Goal: Transaction & Acquisition: Purchase product/service

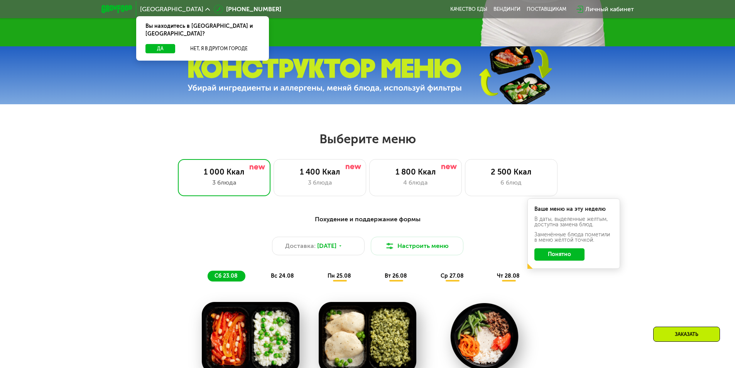
scroll to position [309, 0]
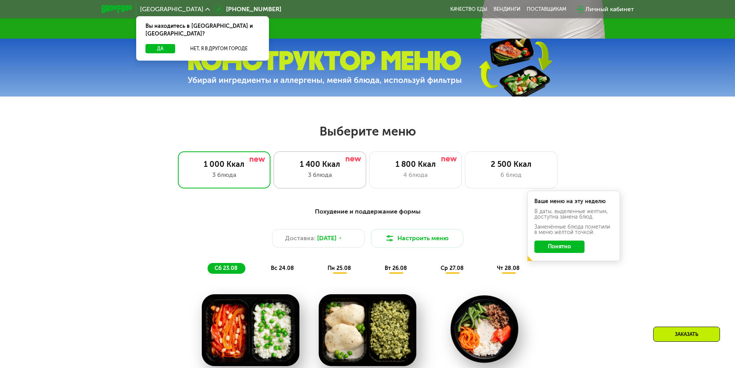
click at [320, 165] on div "1 400 Ккал" at bounding box center [320, 163] width 76 height 9
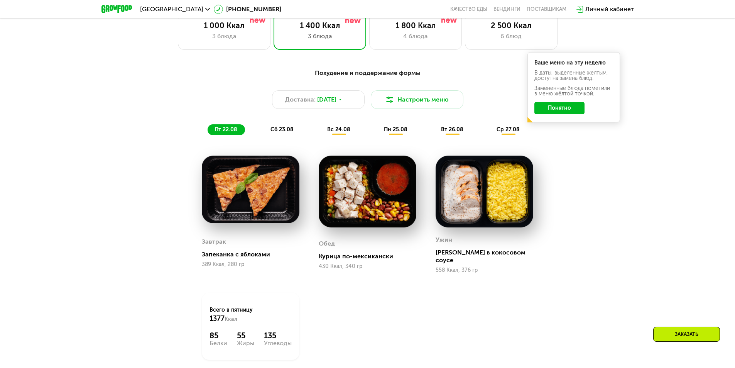
scroll to position [463, 0]
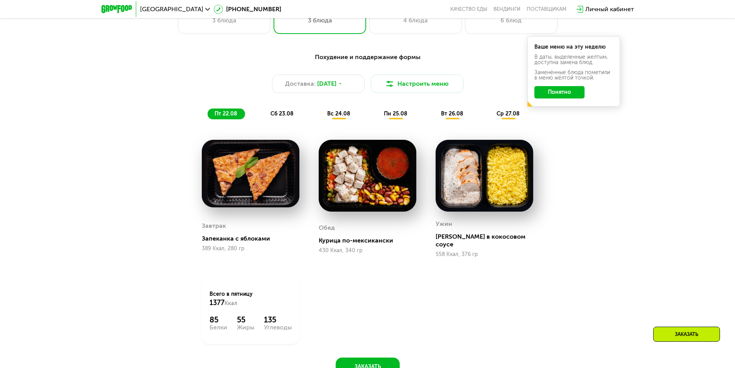
click at [320, 116] on div "сб 23.08" at bounding box center [339, 113] width 38 height 11
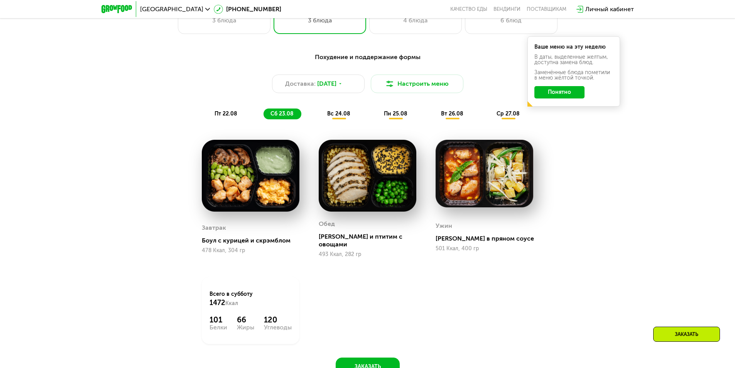
click at [337, 117] on span "вс 24.08" at bounding box center [338, 113] width 23 height 7
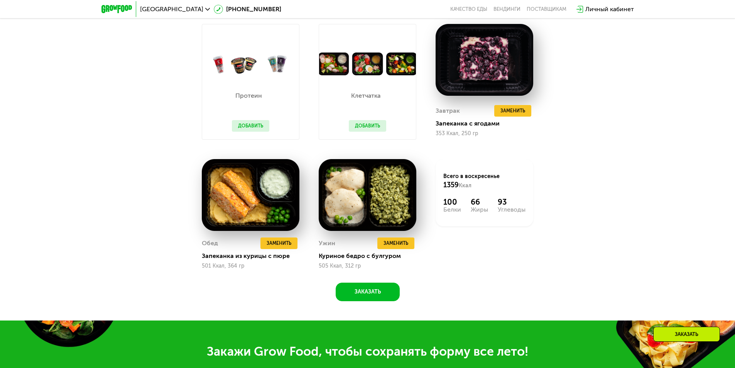
scroll to position [540, 0]
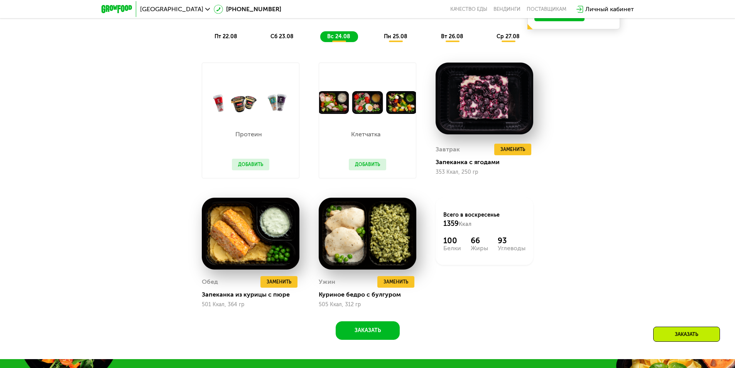
click at [245, 169] on button "Добавить" at bounding box center [250, 164] width 37 height 12
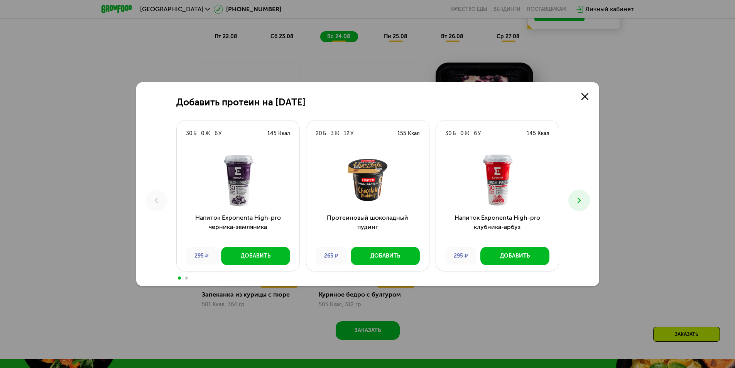
click at [579, 203] on icon at bounding box center [578, 200] width 9 height 9
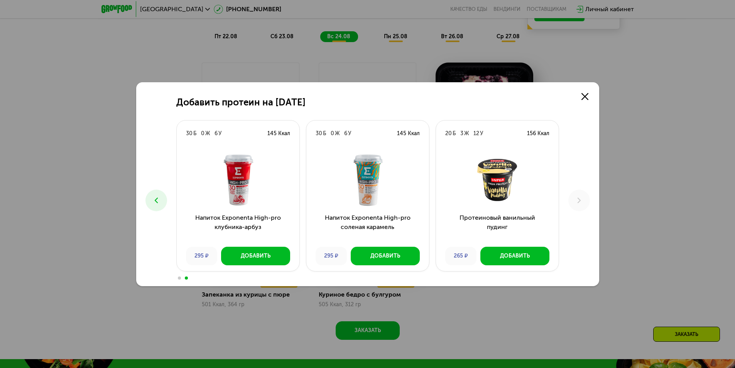
click at [162, 203] on button at bounding box center [156, 200] width 22 height 22
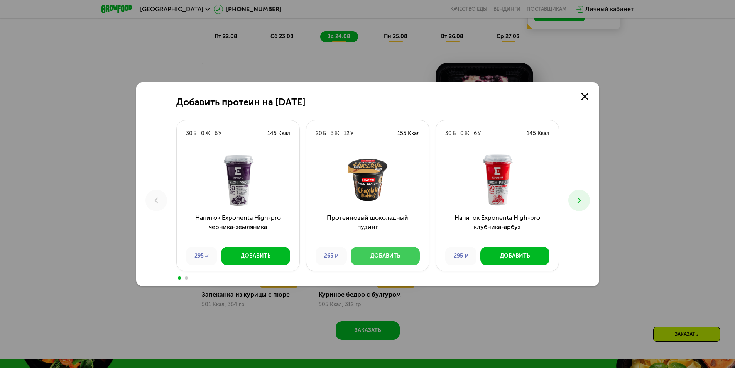
click at [397, 254] on div "Добавить" at bounding box center [385, 256] width 30 height 8
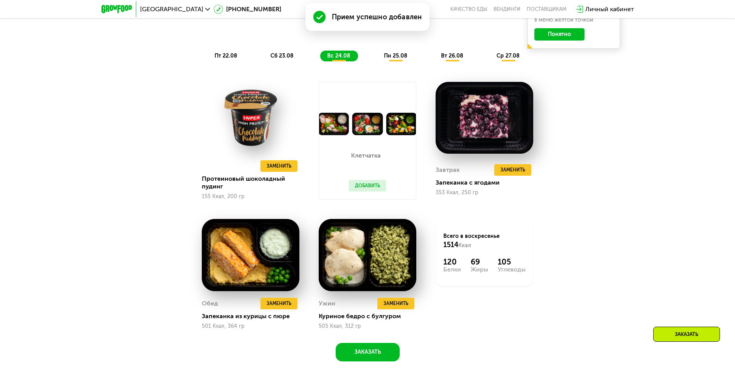
click at [354, 185] on button "Добавить" at bounding box center [367, 186] width 37 height 12
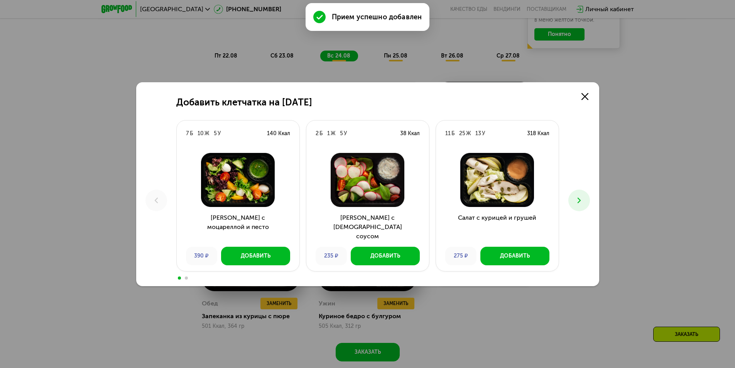
click at [579, 201] on use at bounding box center [578, 199] width 3 height 5
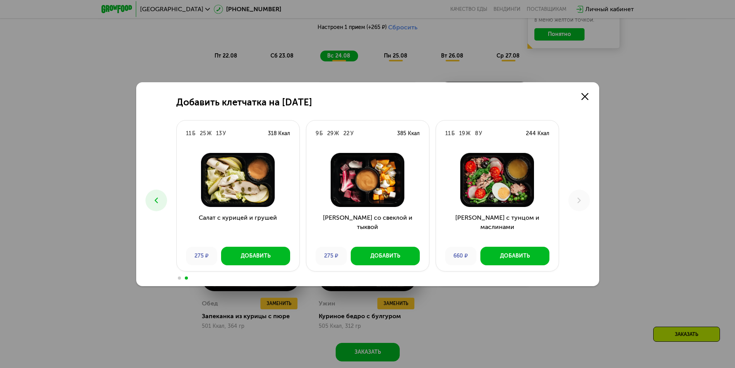
click at [166, 195] on div "Добавить клетчатка на 24 августа 7 Б 10 Ж 5 У 140 Ккал Салат с моцареллой и пес…" at bounding box center [367, 184] width 463 height 204
click at [156, 198] on icon at bounding box center [156, 200] width 9 height 9
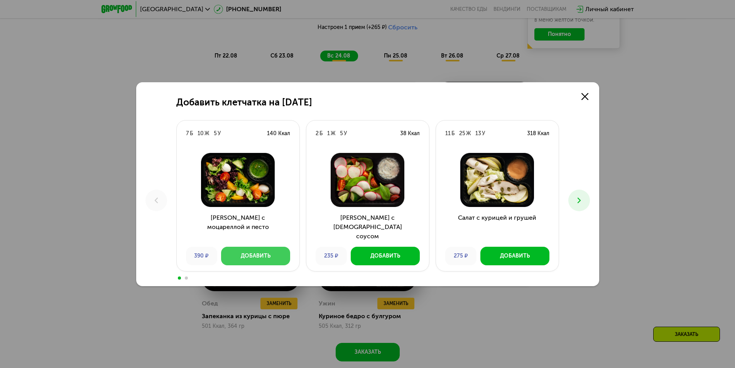
click at [244, 252] on div "Добавить" at bounding box center [256, 256] width 30 height 8
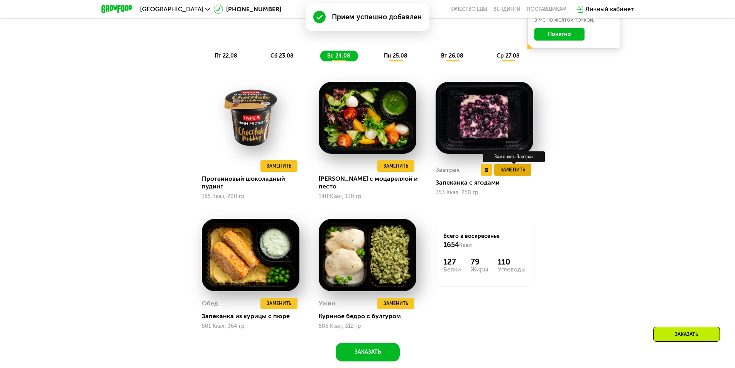
click at [513, 171] on span "Заменить" at bounding box center [512, 170] width 25 height 8
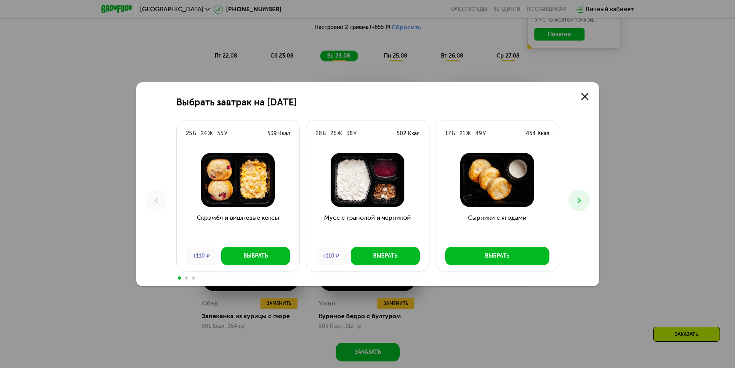
click at [585, 202] on button at bounding box center [579, 200] width 22 height 22
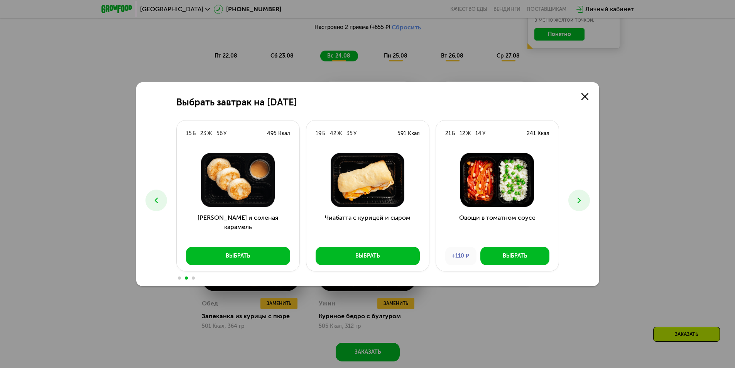
click at [585, 202] on button at bounding box center [579, 200] width 22 height 22
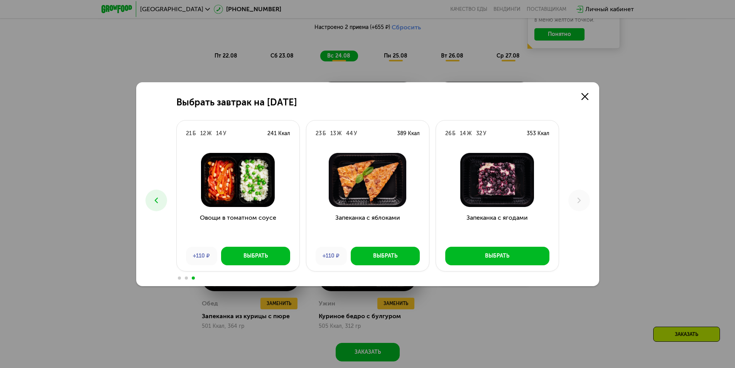
click at [155, 195] on button at bounding box center [156, 200] width 22 height 22
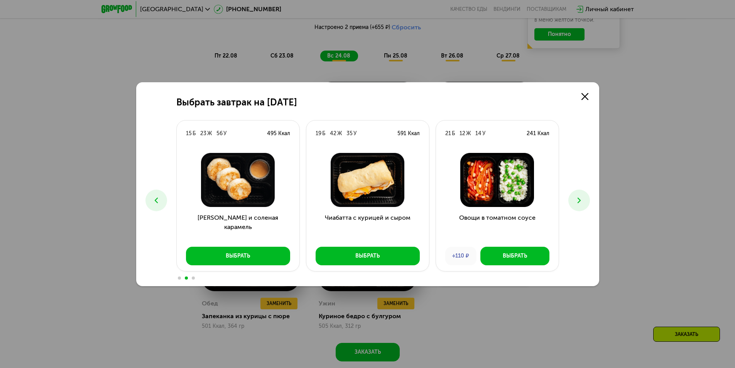
click at [155, 195] on button at bounding box center [156, 200] width 22 height 22
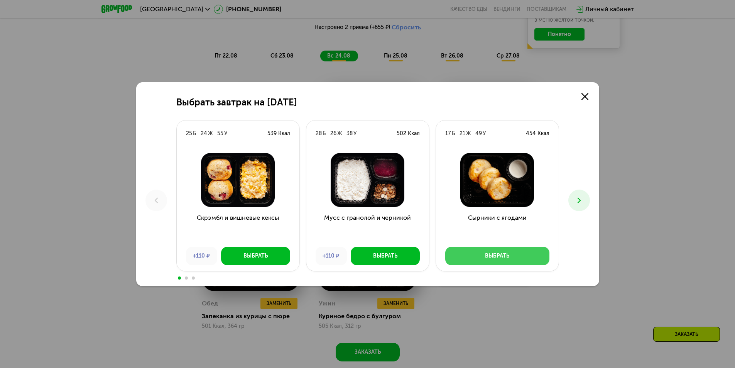
click at [530, 260] on button "Выбрать" at bounding box center [497, 255] width 104 height 19
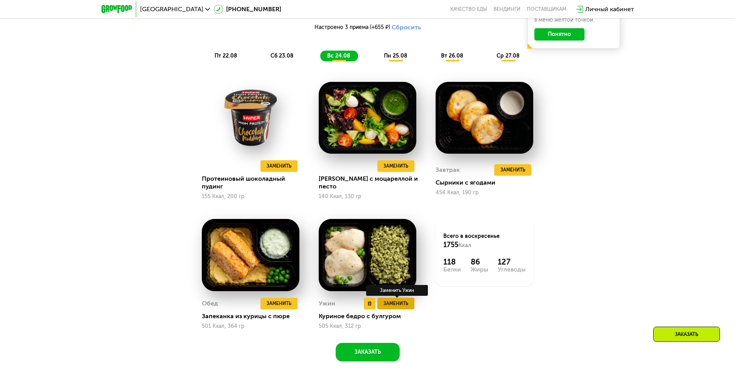
click at [391, 309] on button "Заменить" at bounding box center [395, 303] width 37 height 12
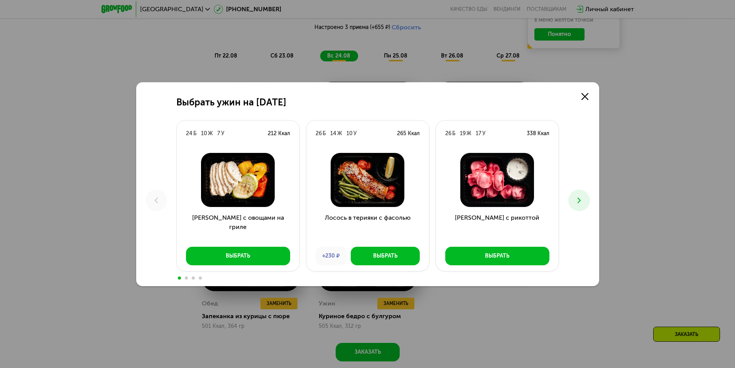
click at [586, 201] on button at bounding box center [579, 200] width 22 height 22
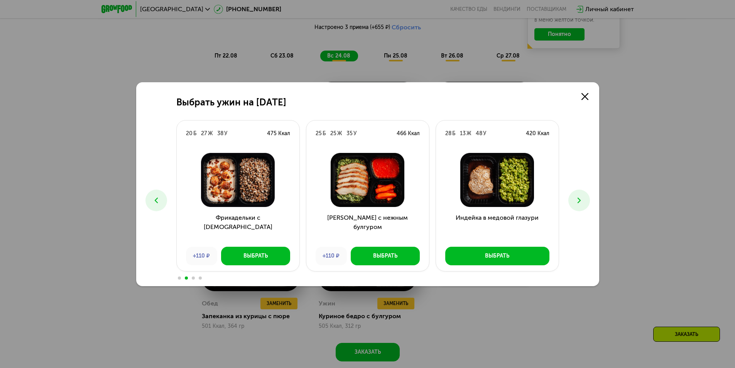
click at [583, 207] on button at bounding box center [579, 200] width 22 height 22
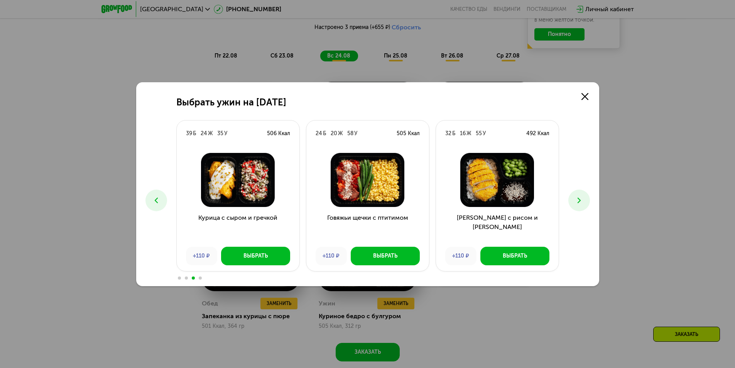
click at [583, 204] on icon at bounding box center [578, 200] width 9 height 9
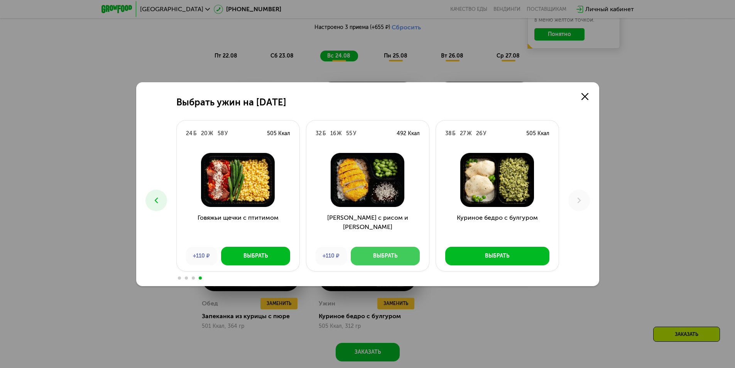
click at [382, 260] on button "Выбрать" at bounding box center [385, 255] width 69 height 19
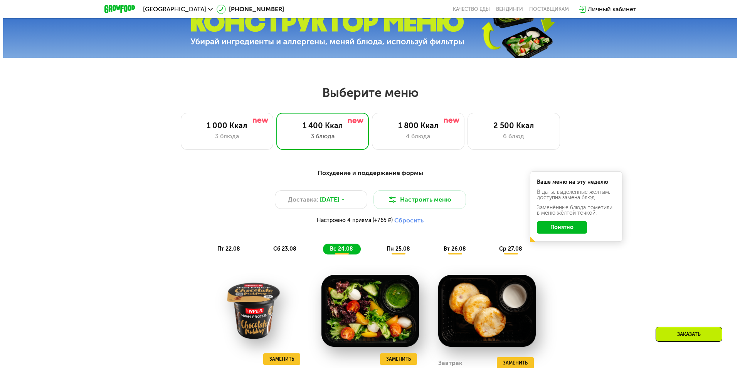
scroll to position [386, 0]
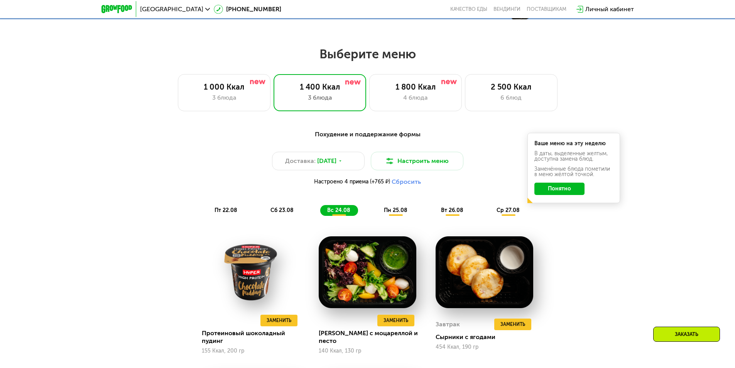
click at [400, 206] on div "Похудение и поддержание формы Доставка: 22 авг, пт Настроить меню Настроено 4 п…" at bounding box center [367, 173] width 457 height 86
click at [401, 212] on span "пн 25.08" at bounding box center [396, 210] width 24 height 7
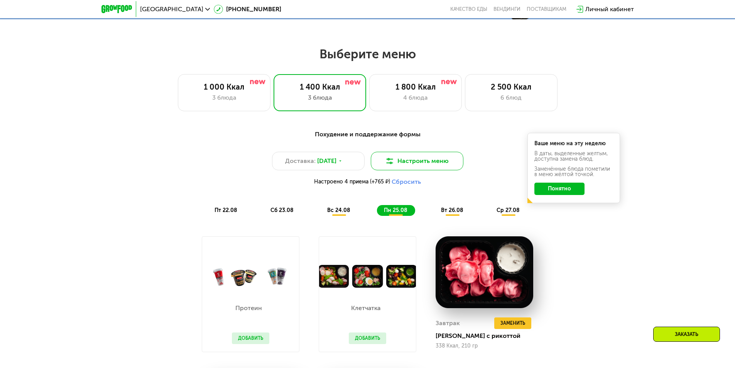
click at [428, 156] on button "Настроить меню" at bounding box center [417, 161] width 93 height 19
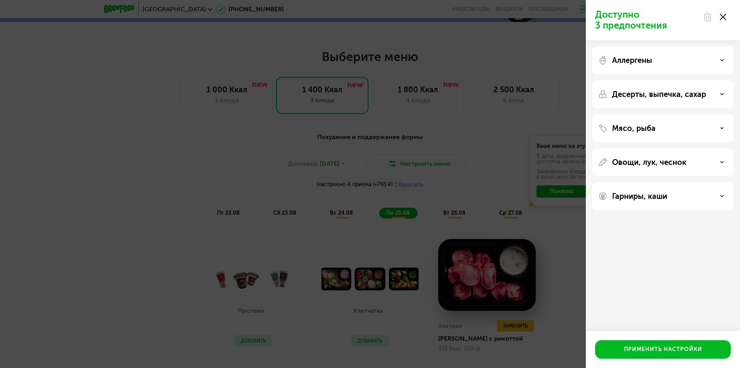
click at [674, 61] on div "Аллергены" at bounding box center [664, 60] width 130 height 9
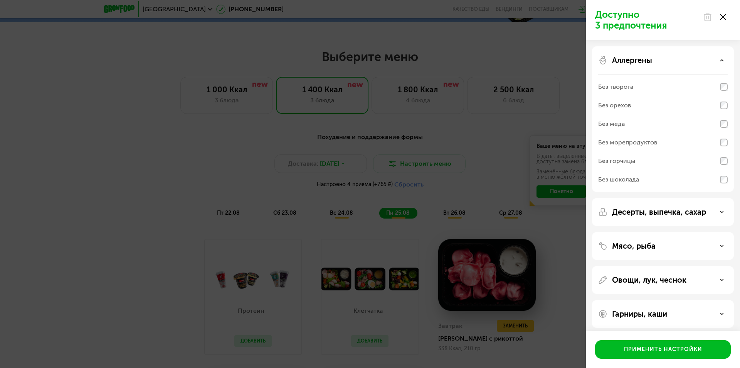
click at [658, 209] on p "Десерты, выпечка, сахар" at bounding box center [659, 211] width 94 height 9
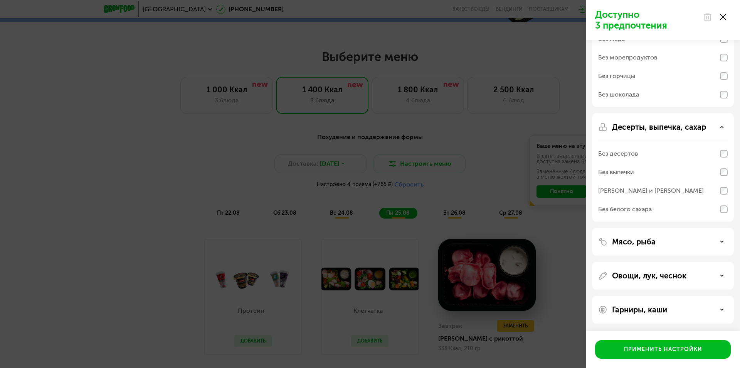
scroll to position [85, 0]
click at [652, 243] on p "Мясо, рыба" at bounding box center [634, 240] width 44 height 9
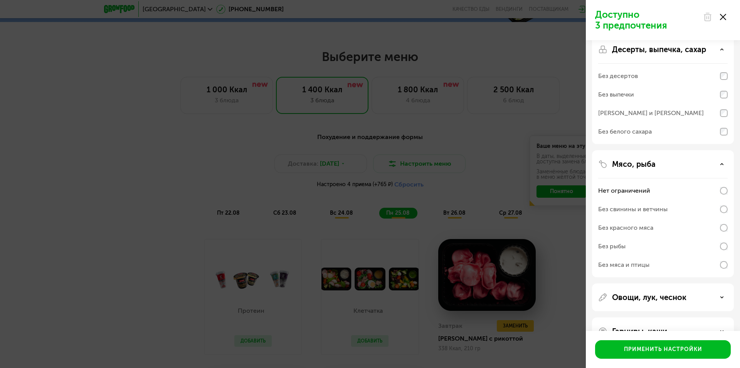
scroll to position [184, 0]
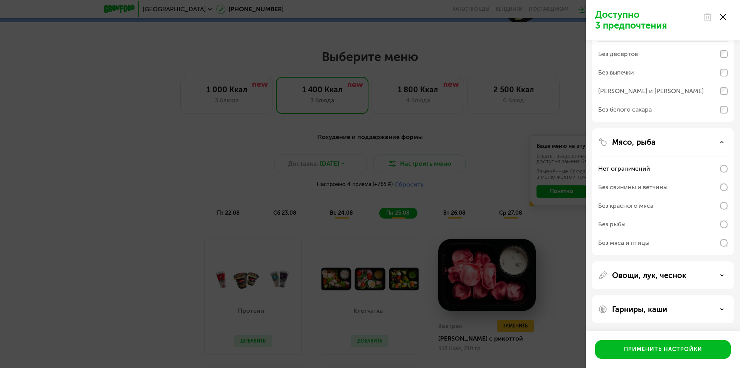
click at [665, 179] on div "Без свинины и ветчины" at bounding box center [664, 187] width 130 height 19
click at [671, 189] on div "Без свинины и ветчины" at bounding box center [664, 187] width 130 height 19
click at [665, 171] on div "Нет ограничений" at bounding box center [664, 168] width 130 height 19
click at [672, 274] on p "Овощи, лук, чеснок" at bounding box center [649, 274] width 74 height 9
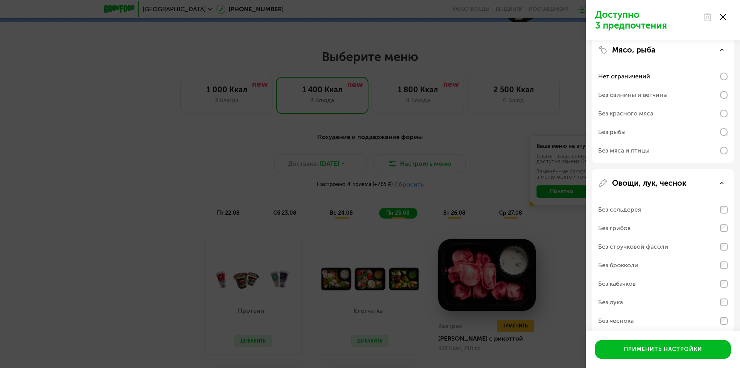
scroll to position [300, 0]
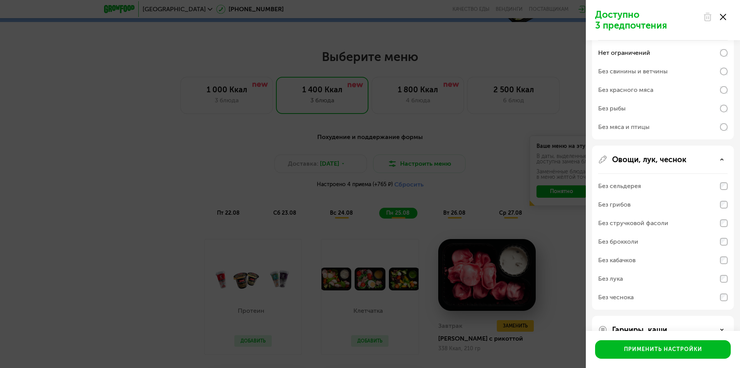
click at [628, 187] on div "Без сельдерея" at bounding box center [620, 185] width 43 height 9
click at [629, 201] on div "Без грибов" at bounding box center [615, 204] width 32 height 9
click at [632, 221] on div "Без стручковой фасоли" at bounding box center [634, 222] width 70 height 9
click at [636, 238] on div "Без брокколи" at bounding box center [619, 241] width 40 height 9
click at [625, 243] on div "Без брокколи" at bounding box center [619, 241] width 40 height 9
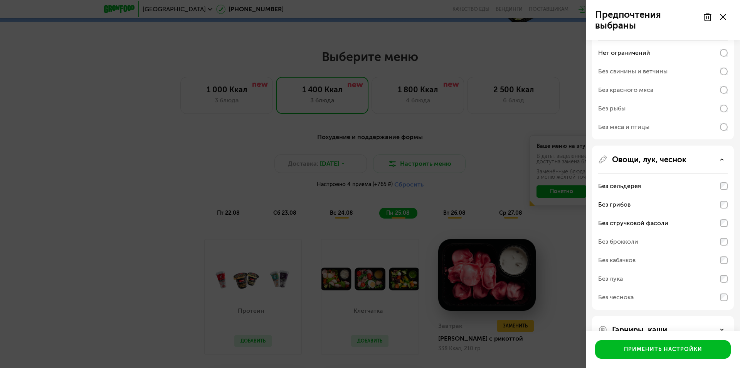
click at [728, 315] on div "Овощи, лук, чеснок Без сельдерея Без грибов Без стручковой фасоли Без брокколи …" at bounding box center [663, 329] width 142 height 28
click at [724, 267] on div "Без кабачков" at bounding box center [664, 260] width 130 height 19
click at [615, 259] on div "Без кабачков" at bounding box center [617, 259] width 37 height 9
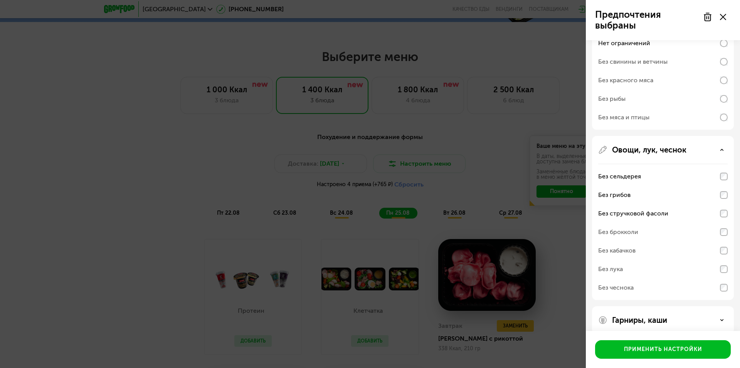
scroll to position [320, 0]
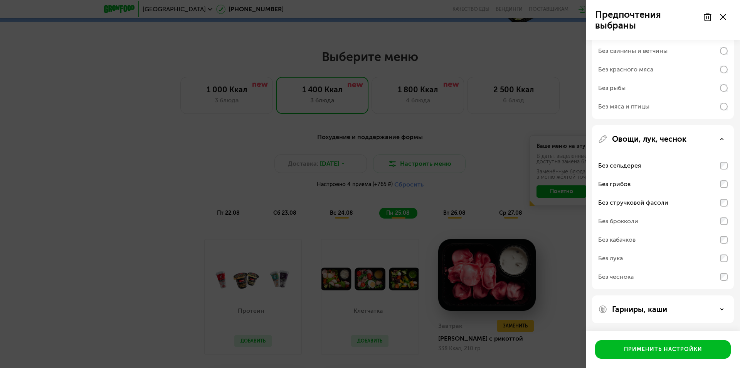
click at [664, 310] on p "Гарниры, каши" at bounding box center [639, 308] width 55 height 9
click at [708, 272] on div "Без чеснока" at bounding box center [664, 276] width 130 height 19
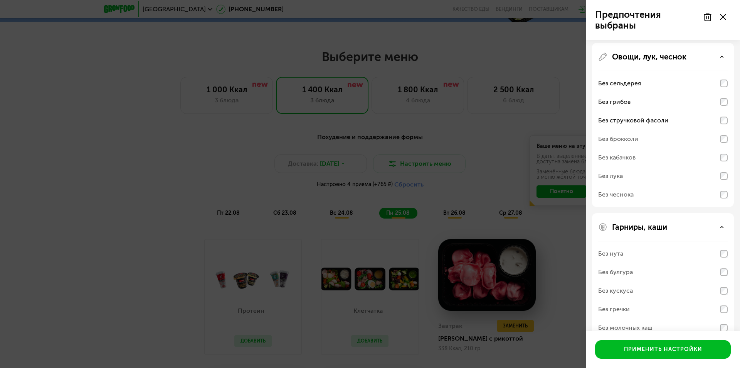
scroll to position [420, 0]
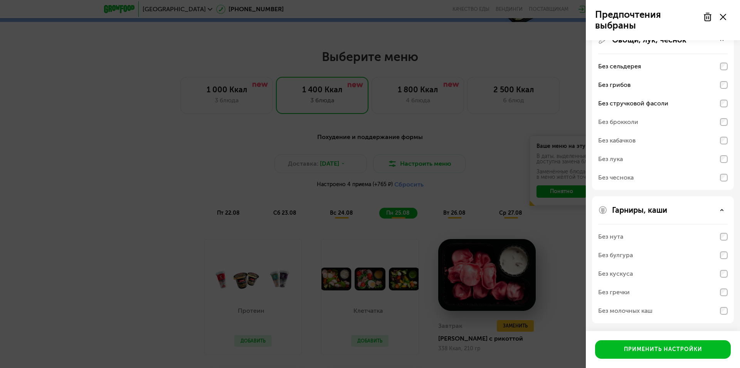
click at [710, 272] on div "Без кускуса" at bounding box center [664, 273] width 130 height 19
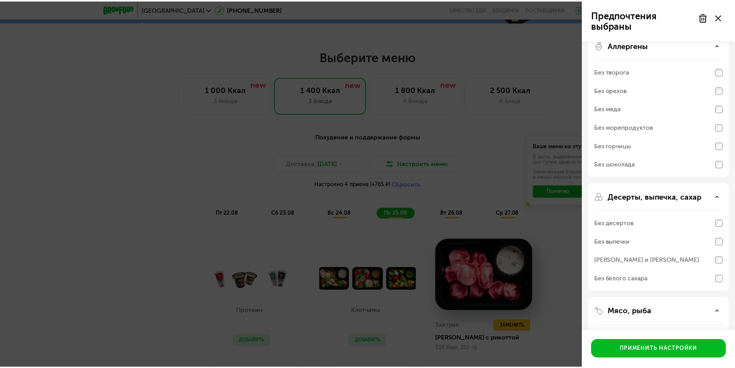
scroll to position [0, 0]
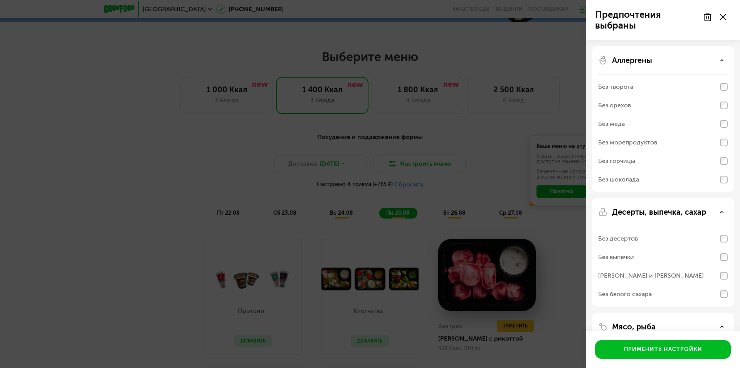
click at [652, 140] on div "Без морепродуктов" at bounding box center [628, 142] width 59 height 9
click at [722, 17] on icon at bounding box center [723, 17] width 6 height 6
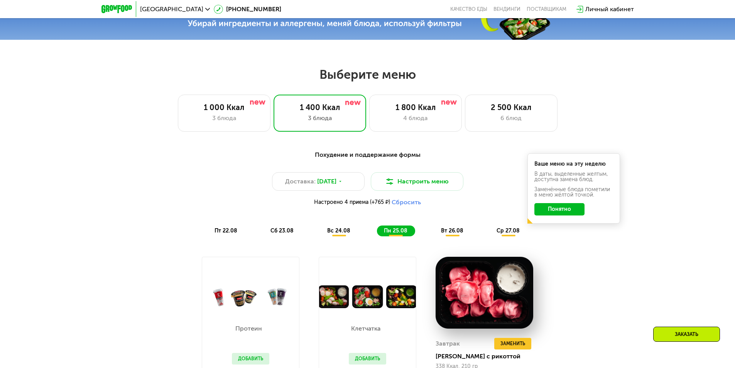
scroll to position [386, 0]
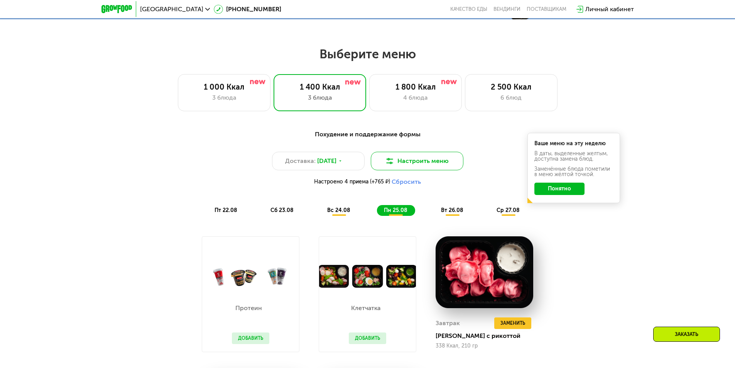
click at [428, 170] on button "Настроить меню" at bounding box center [417, 161] width 93 height 19
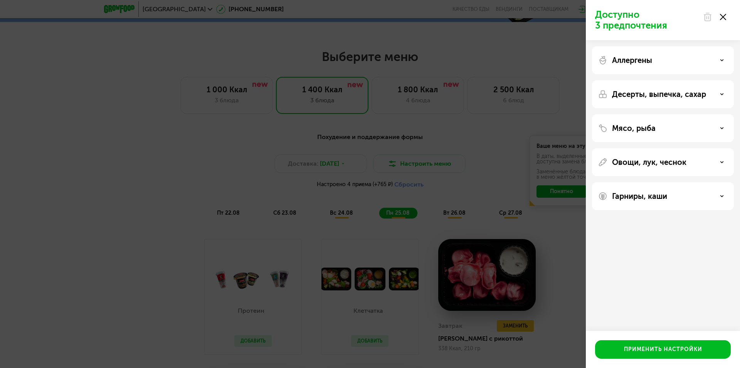
click at [726, 200] on div "Гарниры, каши" at bounding box center [664, 195] width 130 height 9
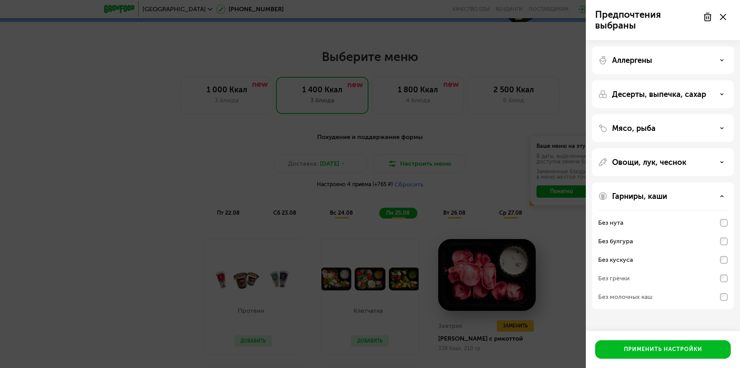
click at [719, 165] on div "Овощи, лук, чеснок" at bounding box center [664, 161] width 130 height 9
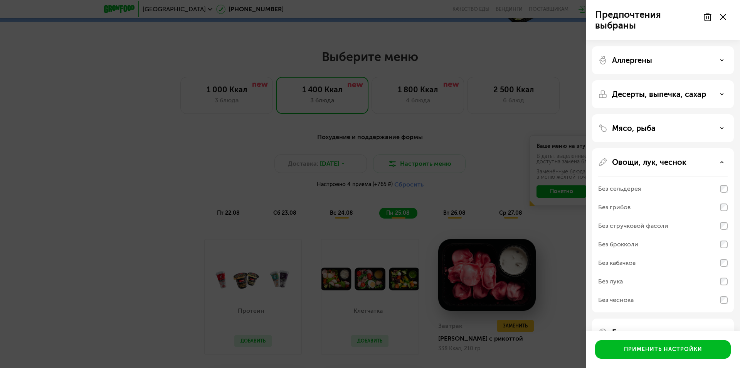
click at [700, 195] on div "Без сельдерея" at bounding box center [664, 188] width 130 height 19
click at [724, 163] on icon at bounding box center [722, 162] width 4 height 4
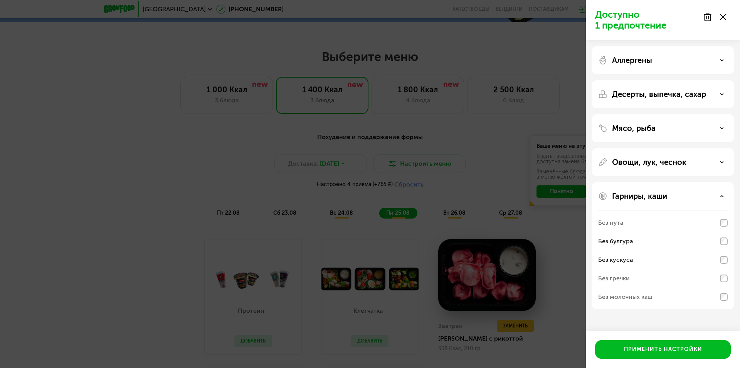
click at [724, 250] on div "Без булгура" at bounding box center [664, 259] width 130 height 19
click at [695, 41] on div "Аллергены Десерты, выпечка, сахар Мясо, рыба Овощи, лук, чеснок Гарниры, каши Б…" at bounding box center [663, 177] width 154 height 275
click at [719, 61] on div "Аллергены" at bounding box center [664, 60] width 130 height 9
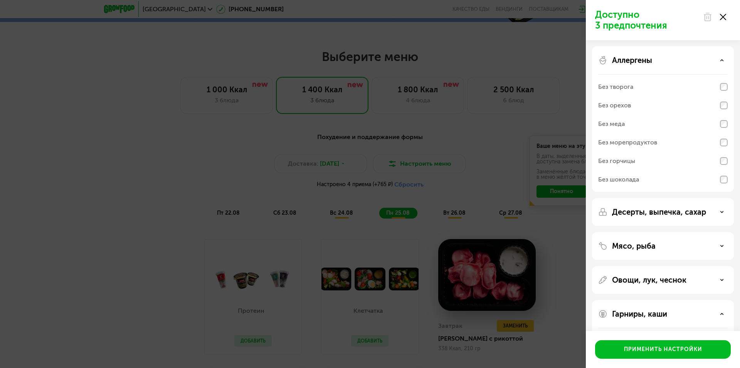
click at [719, 61] on div "Аллергены" at bounding box center [664, 60] width 130 height 9
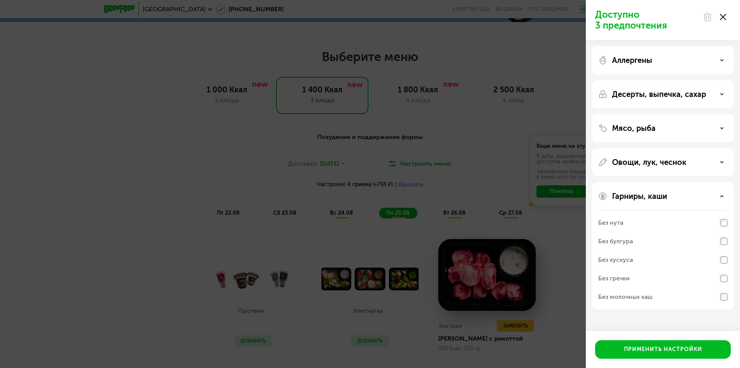
click at [561, 240] on div "Доступно 3 предпочтения Аллергены Десерты, выпечка, сахар Мясо, рыба Овощи, лук…" at bounding box center [370, 184] width 740 height 368
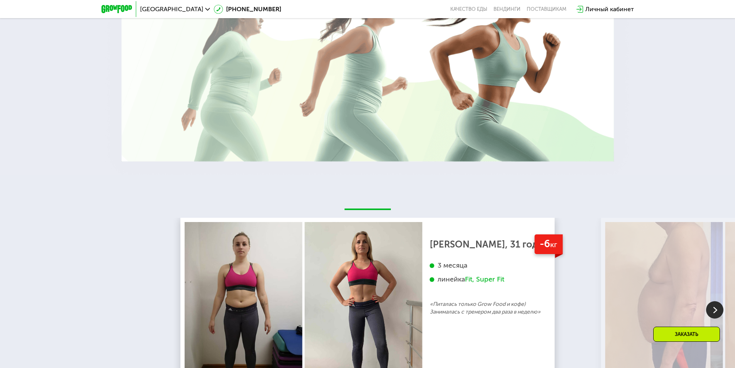
scroll to position [1465, 0]
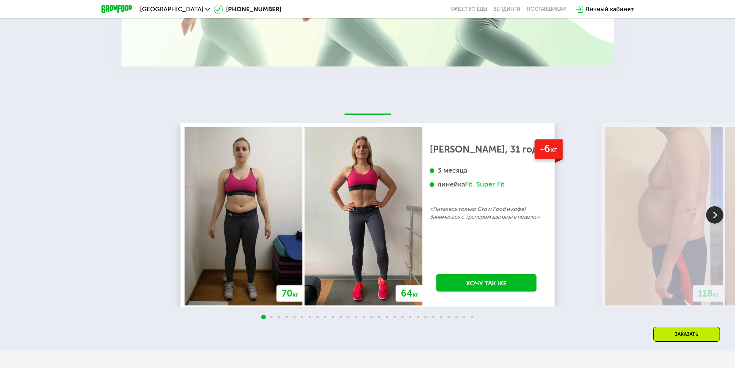
drag, startPoint x: 711, startPoint y: 217, endPoint x: 716, endPoint y: 218, distance: 4.8
click at [712, 218] on img at bounding box center [714, 214] width 17 height 17
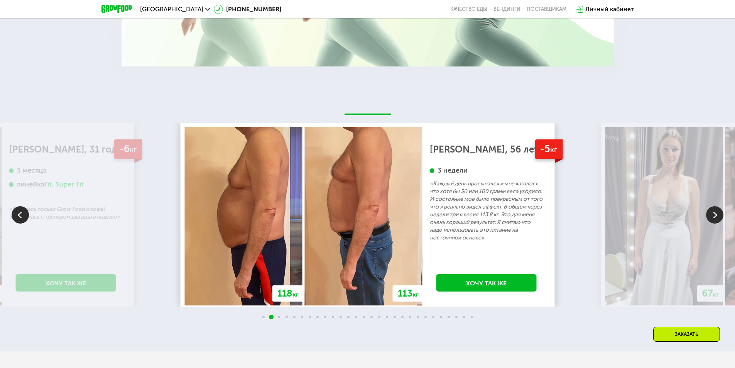
click at [717, 218] on img at bounding box center [714, 214] width 17 height 17
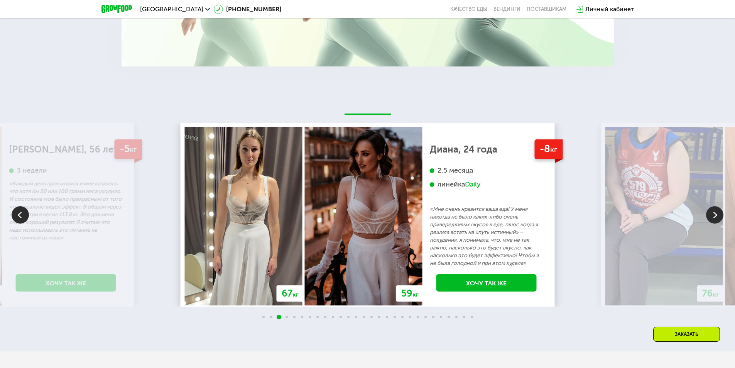
click at [717, 218] on img at bounding box center [714, 214] width 17 height 17
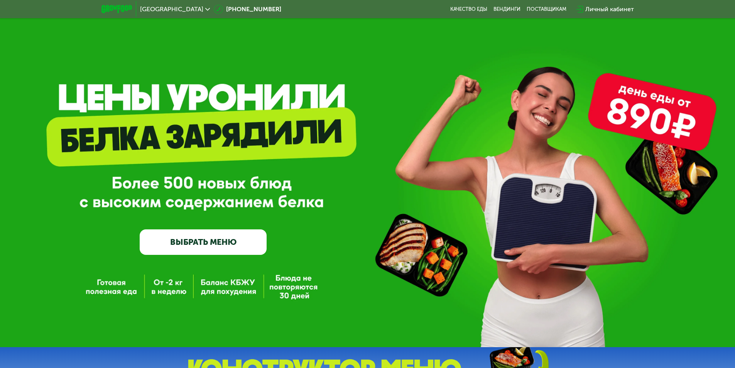
scroll to position [0, 0]
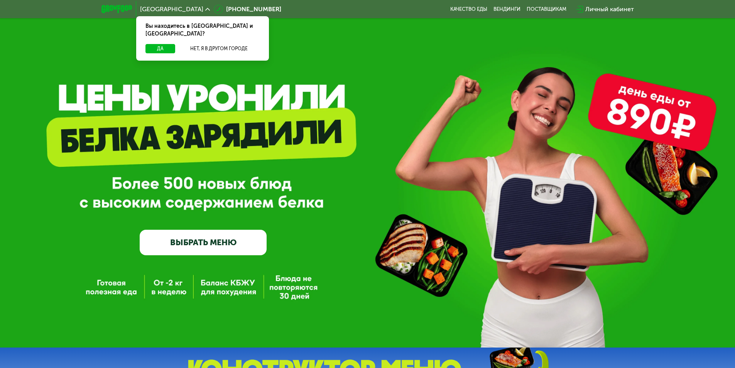
scroll to position [39, 0]
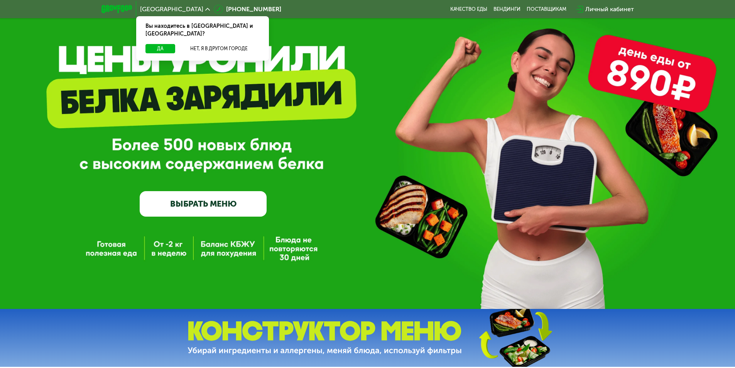
click at [197, 201] on link "ВЫБРАТЬ МЕНЮ" at bounding box center [203, 203] width 127 height 25
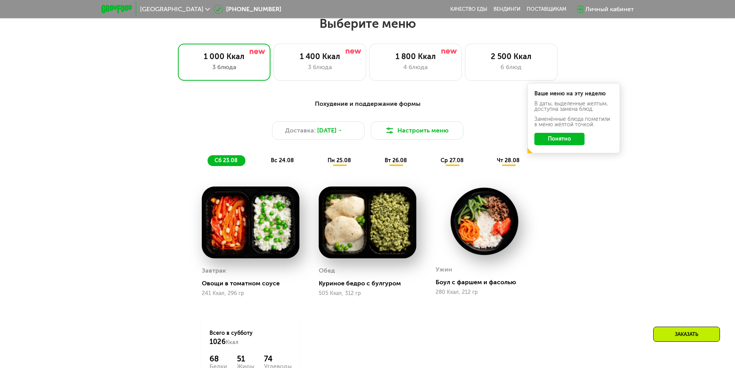
scroll to position [416, 0]
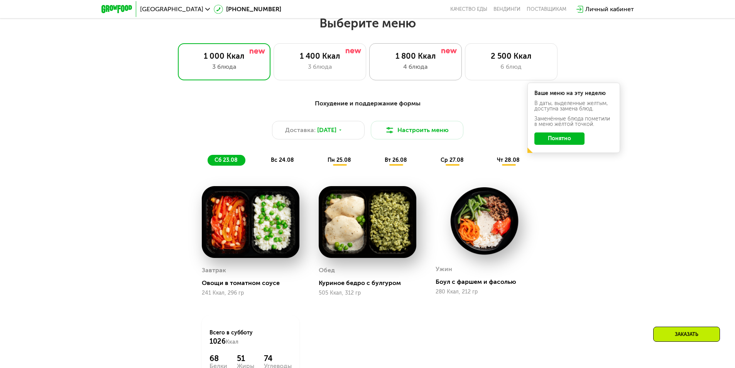
click at [380, 66] on div "4 блюда" at bounding box center [415, 66] width 76 height 9
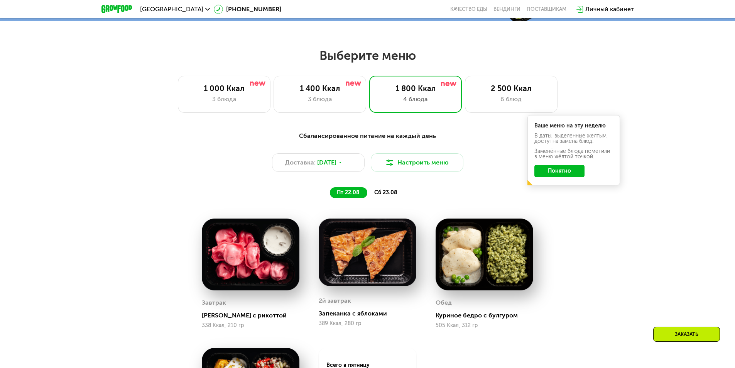
scroll to position [378, 0]
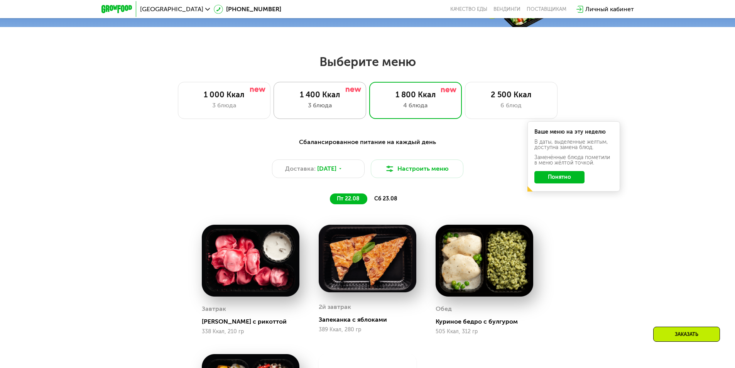
click at [369, 113] on div "1 400 Ккал 3 блюда" at bounding box center [415, 100] width 93 height 37
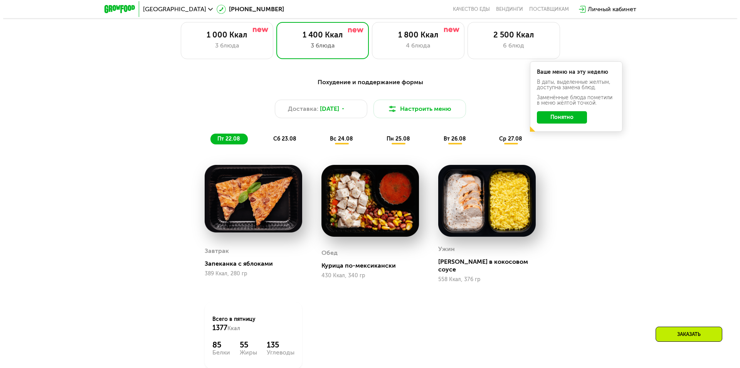
scroll to position [416, 0]
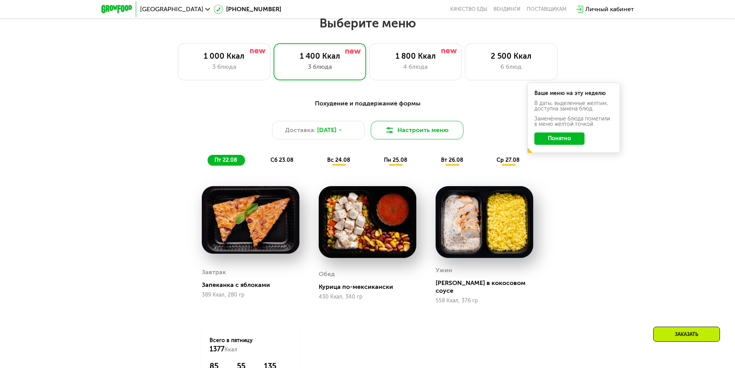
click at [395, 132] on button "Настроить меню" at bounding box center [417, 130] width 93 height 19
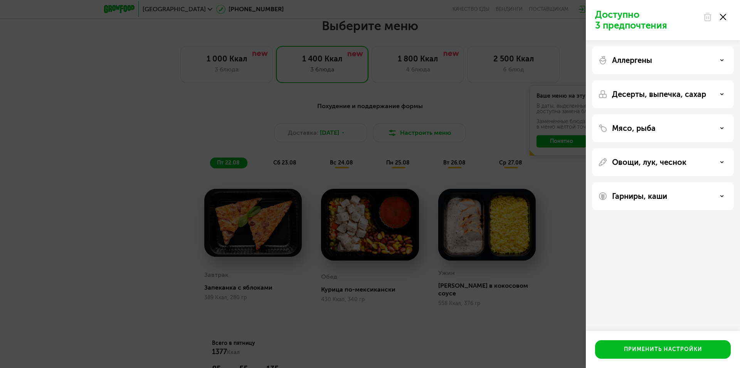
click at [718, 125] on div "Мясо, рыба" at bounding box center [664, 127] width 130 height 9
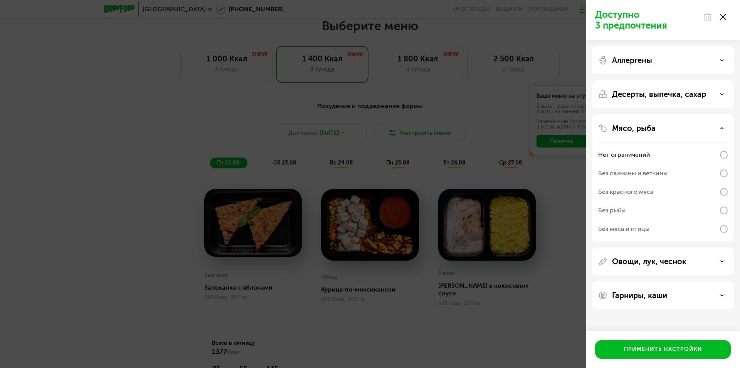
click at [725, 130] on div "Мясо, рыба" at bounding box center [664, 127] width 130 height 9
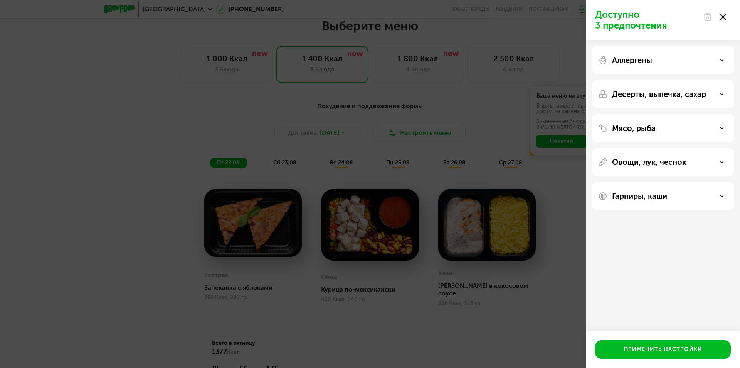
click at [727, 164] on div "Овощи, лук, чеснок" at bounding box center [664, 161] width 130 height 9
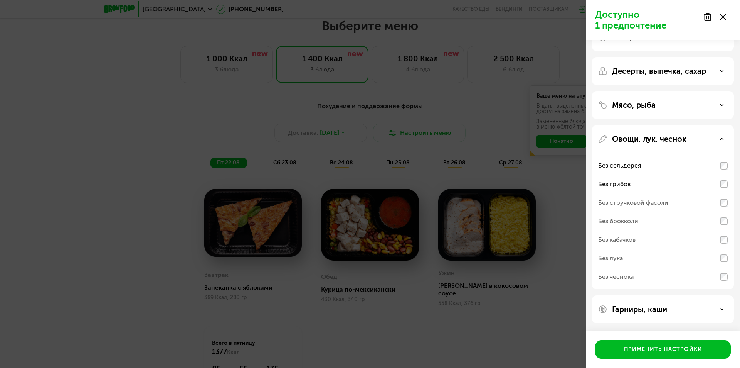
click at [711, 310] on div "Гарниры, каши" at bounding box center [664, 308] width 130 height 9
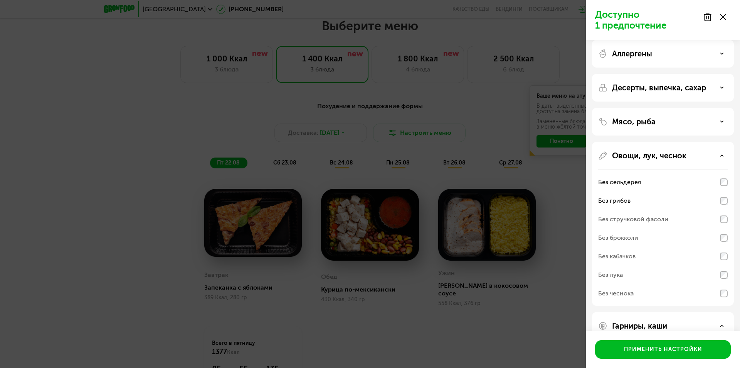
scroll to position [0, 0]
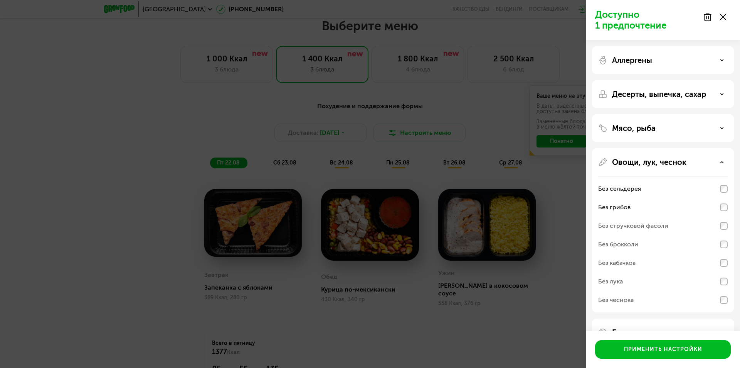
click at [635, 124] on p "Мясо, рыба" at bounding box center [634, 127] width 44 height 9
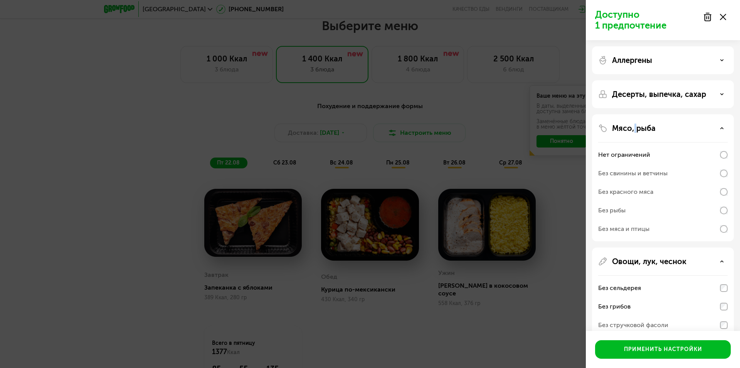
click at [635, 124] on p "Мясо, рыба" at bounding box center [634, 127] width 44 height 9
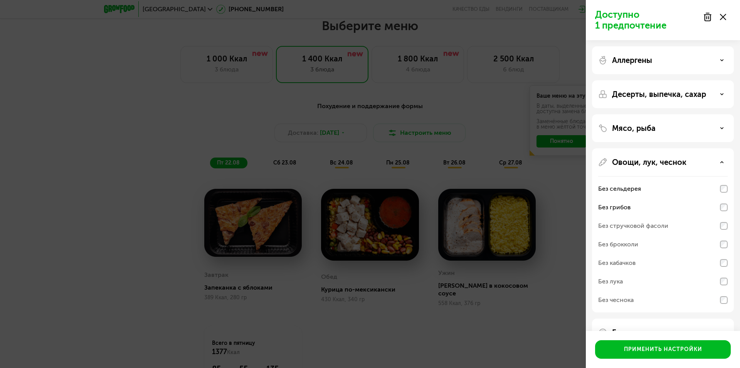
click at [631, 93] on p "Десерты, выпечка, сахар" at bounding box center [659, 93] width 94 height 9
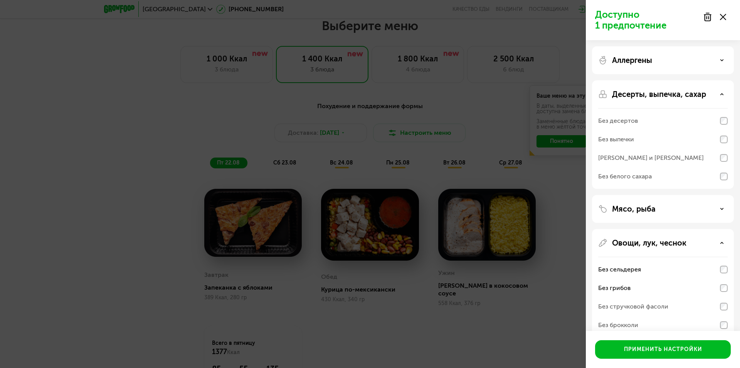
click at [631, 93] on p "Десерты, выпечка, сахар" at bounding box center [659, 93] width 94 height 9
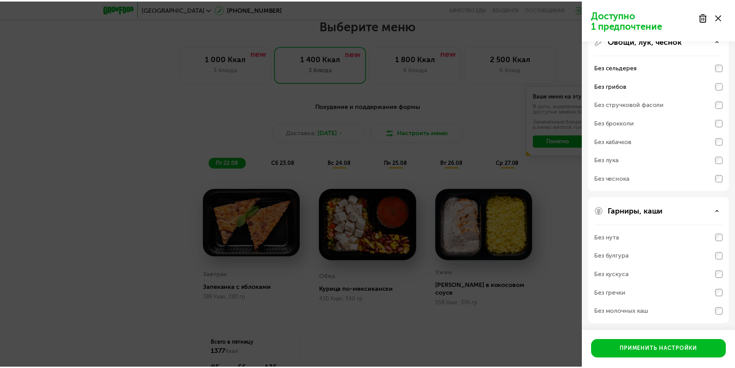
scroll to position [122, 0]
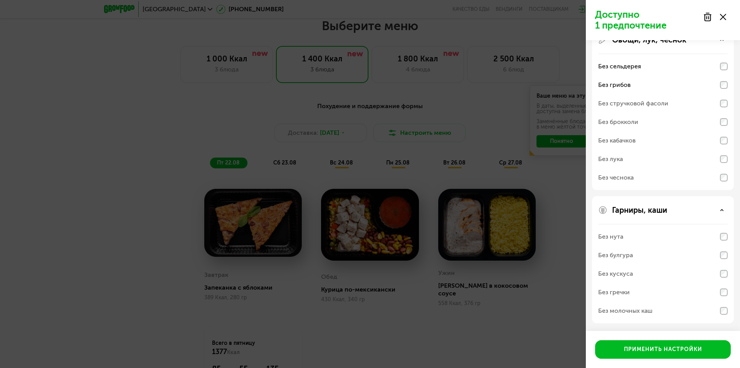
click at [647, 274] on div "Без кускуса" at bounding box center [664, 273] width 130 height 19
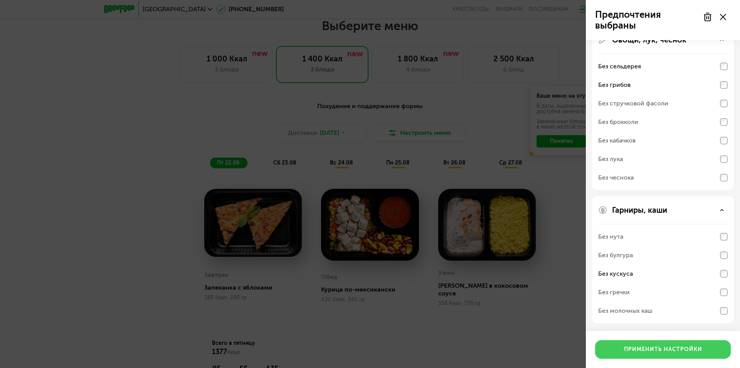
click at [653, 351] on div "Применить настройки" at bounding box center [663, 349] width 78 height 8
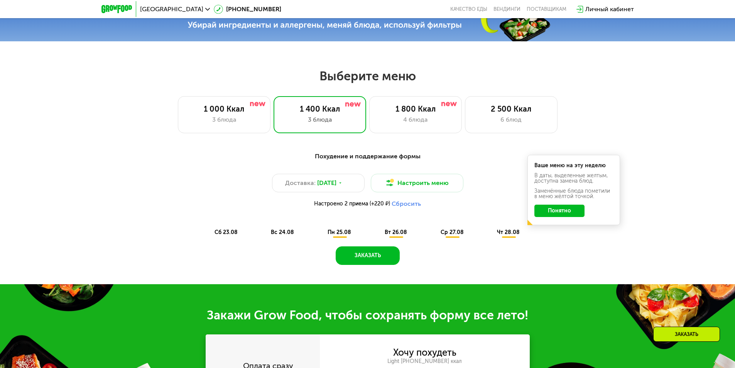
scroll to position [339, 0]
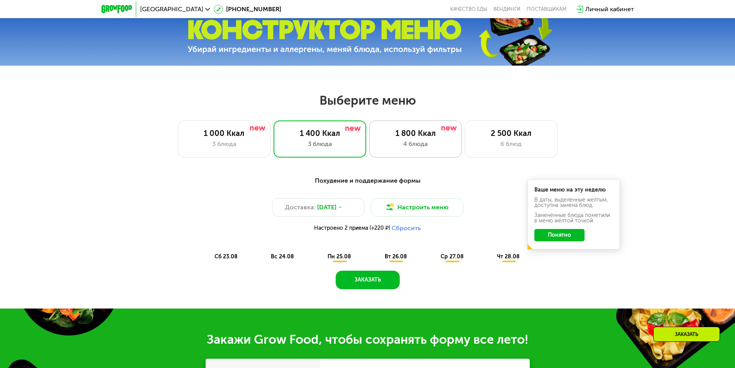
click at [399, 145] on div "4 блюда" at bounding box center [415, 143] width 76 height 9
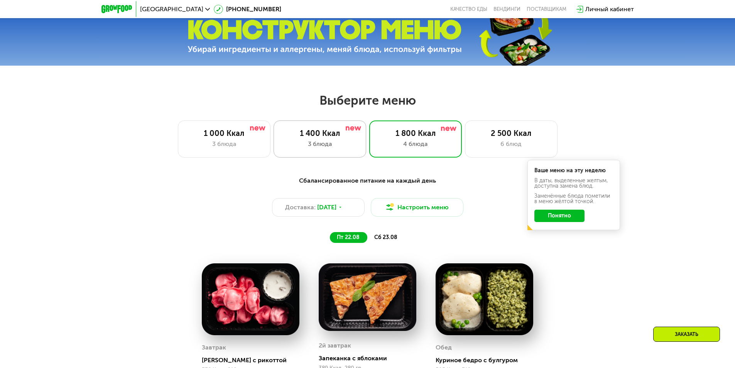
click at [338, 143] on div "3 блюда" at bounding box center [320, 143] width 76 height 9
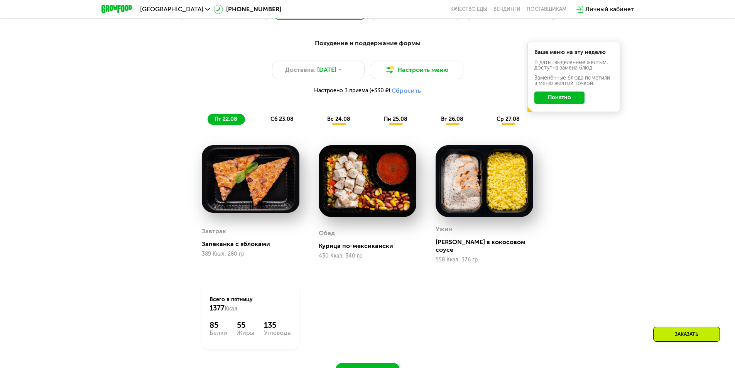
scroll to position [494, 0]
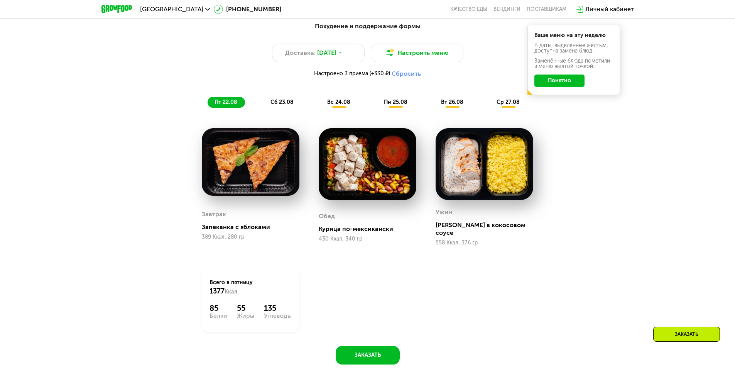
click at [548, 84] on button "Понятно" at bounding box center [559, 80] width 50 height 12
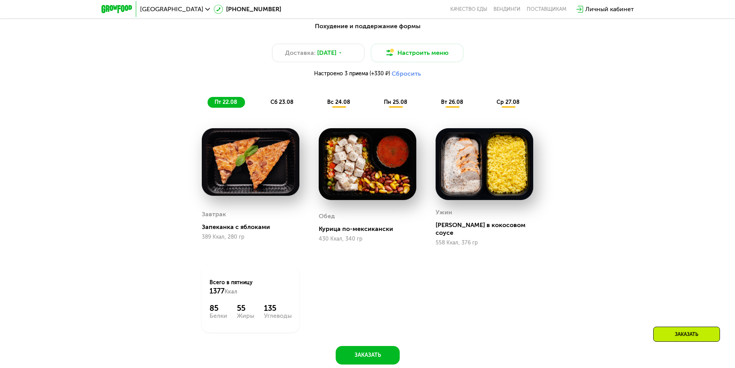
click at [285, 111] on div "Похудение и поддержание формы Доставка: [DATE] Настроить меню Настроено 3 прием…" at bounding box center [368, 64] width 466 height 95
click at [285, 103] on span "сб 23.08" at bounding box center [281, 102] width 23 height 7
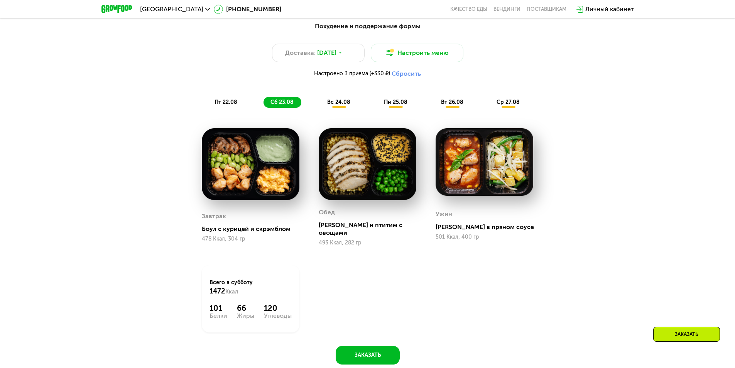
click at [341, 102] on span "вс 24.08" at bounding box center [338, 102] width 23 height 7
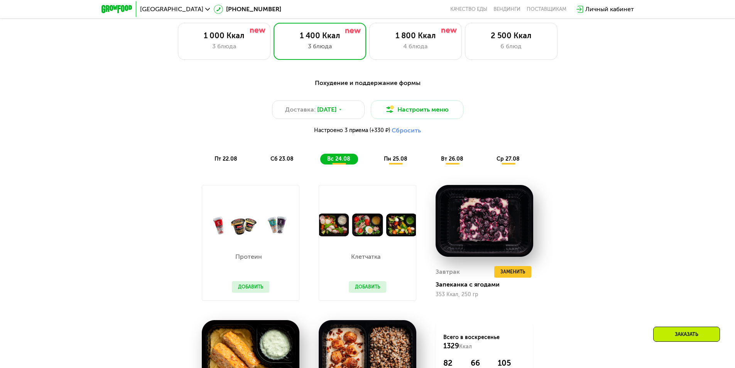
scroll to position [416, 0]
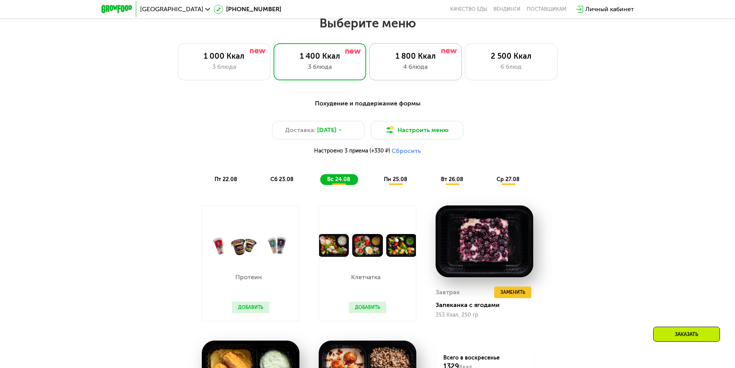
click at [391, 70] on div "4 блюда" at bounding box center [415, 66] width 76 height 9
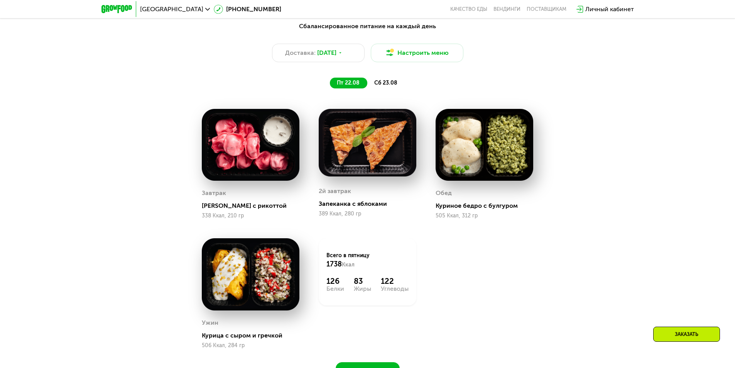
scroll to position [455, 0]
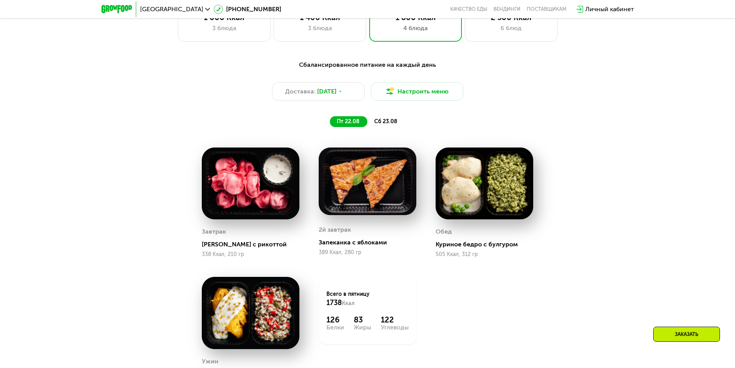
click at [386, 123] on span "сб 23.08" at bounding box center [385, 121] width 23 height 7
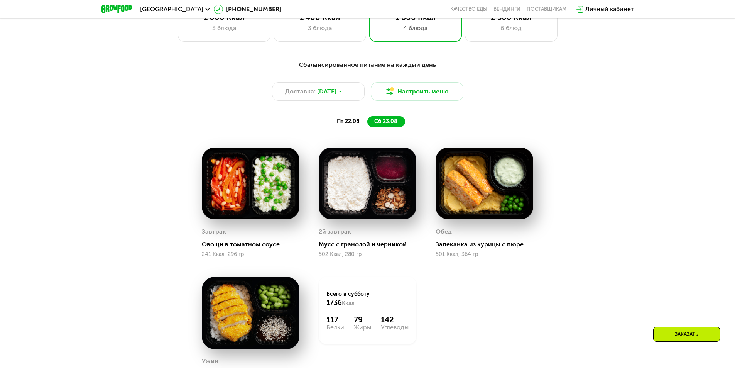
click at [357, 123] on span "пт 22.08" at bounding box center [348, 121] width 23 height 7
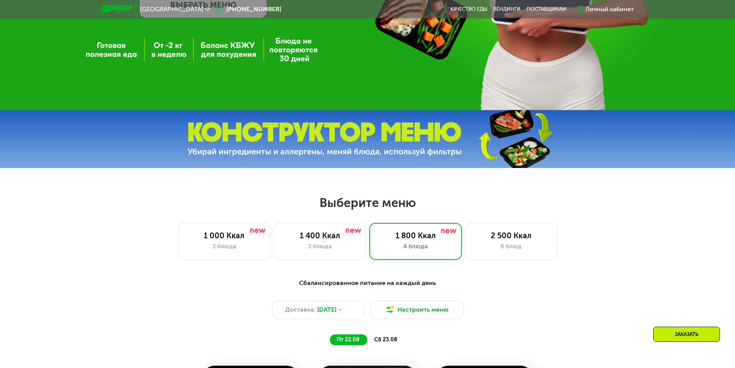
scroll to position [224, 0]
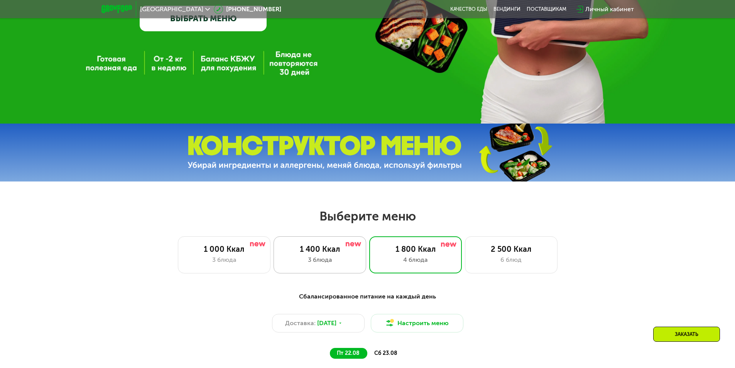
click at [339, 259] on div "3 блюда" at bounding box center [320, 259] width 76 height 9
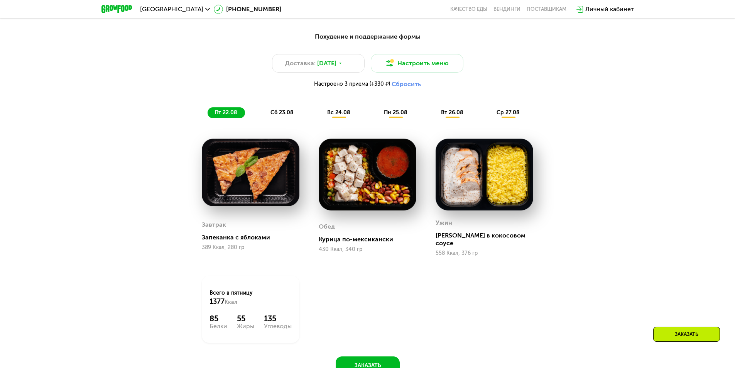
scroll to position [455, 0]
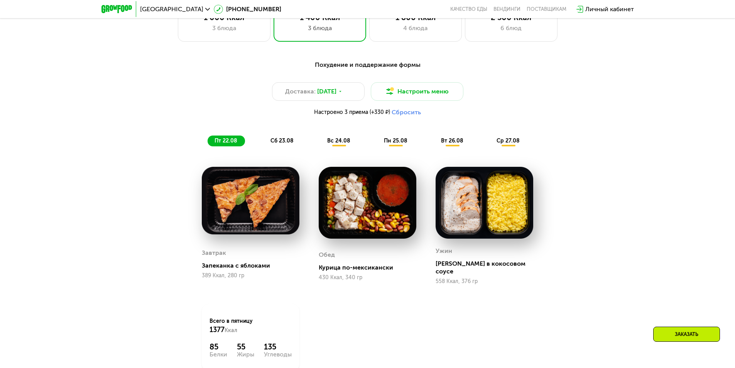
click at [367, 66] on div "Похудение и поддержание формы" at bounding box center [367, 65] width 457 height 10
click at [426, 22] on div "1 800 Ккал" at bounding box center [415, 17] width 76 height 9
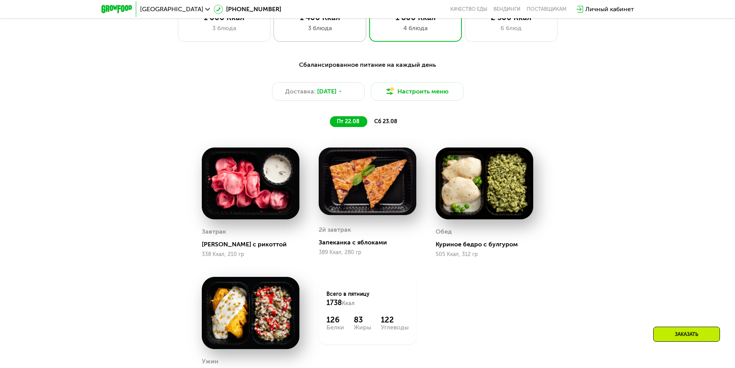
drag, startPoint x: 352, startPoint y: 36, endPoint x: 332, endPoint y: 32, distance: 19.7
click at [369, 36] on div "1 400 Ккал 3 блюда" at bounding box center [415, 23] width 93 height 37
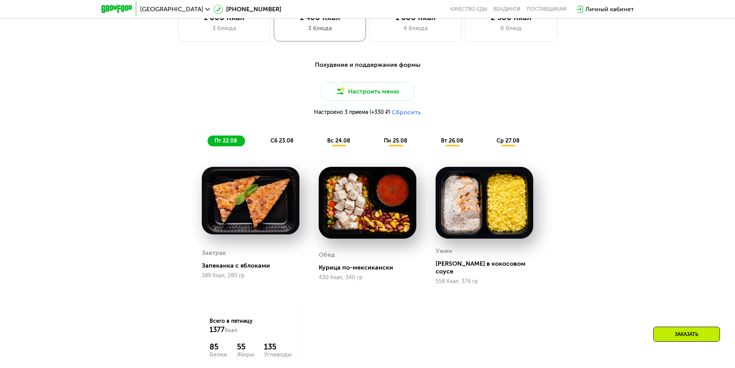
click at [317, 29] on div "3 блюда" at bounding box center [320, 28] width 76 height 9
click at [588, 162] on div "Похудение и поддержание формы Доставка: [DATE] Настроить меню Настроено 3 прием…" at bounding box center [367, 229] width 475 height 347
click at [443, 142] on span "вт 26.08" at bounding box center [452, 140] width 22 height 7
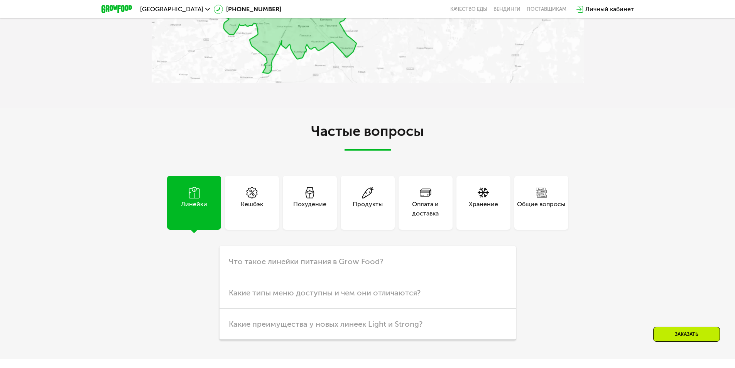
scroll to position [2113, 0]
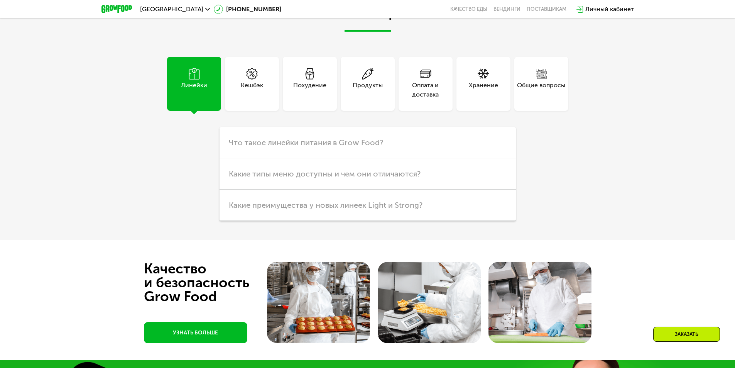
click at [368, 93] on div "Продукты" at bounding box center [367, 90] width 30 height 19
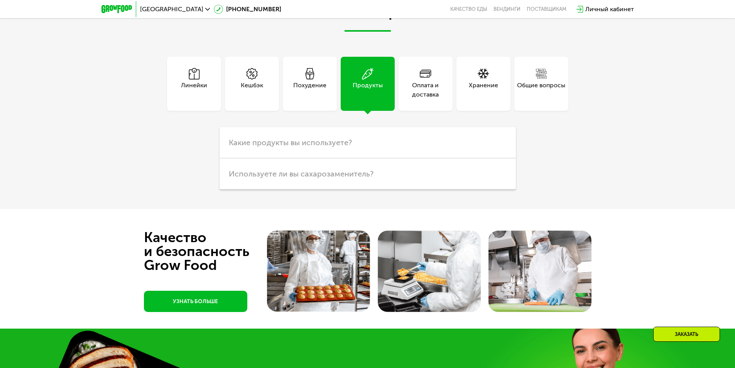
click at [483, 91] on div "Хранение" at bounding box center [483, 90] width 29 height 19
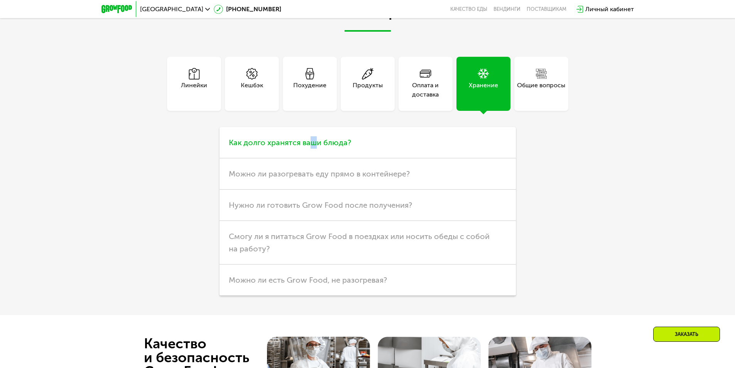
click at [313, 147] on span "Как долго хранятся ваши блюда?" at bounding box center [290, 142] width 122 height 9
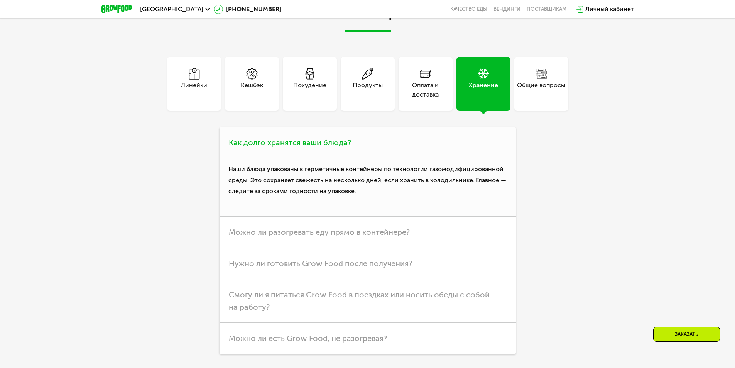
click at [325, 145] on span "Как долго хранятся ваши блюда?" at bounding box center [290, 142] width 122 height 9
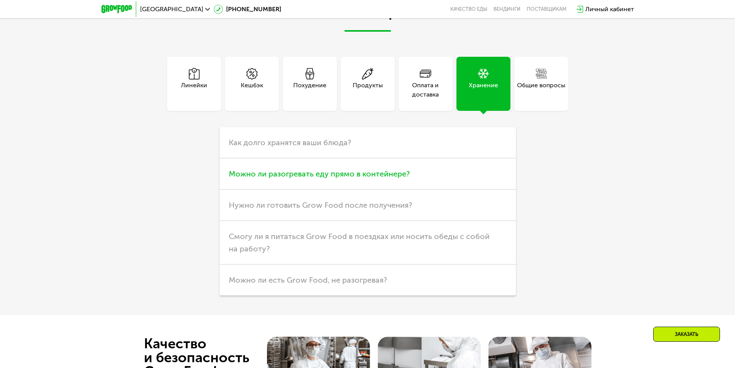
click at [349, 174] on span "Можно ли разогревать еду прямо в контейнере?" at bounding box center [319, 173] width 181 height 9
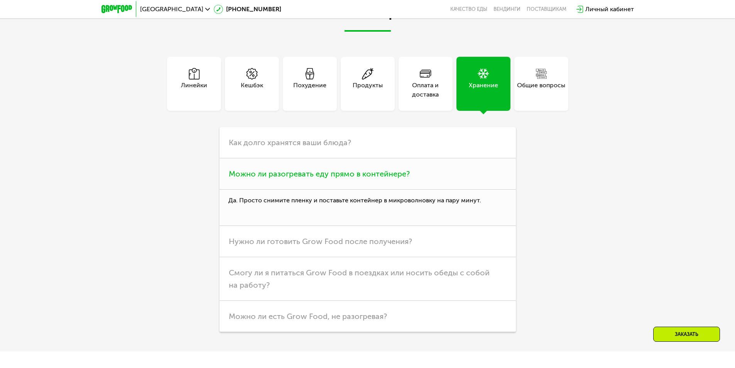
click at [350, 174] on span "Можно ли разогревать еду прямо в контейнере?" at bounding box center [319, 173] width 181 height 9
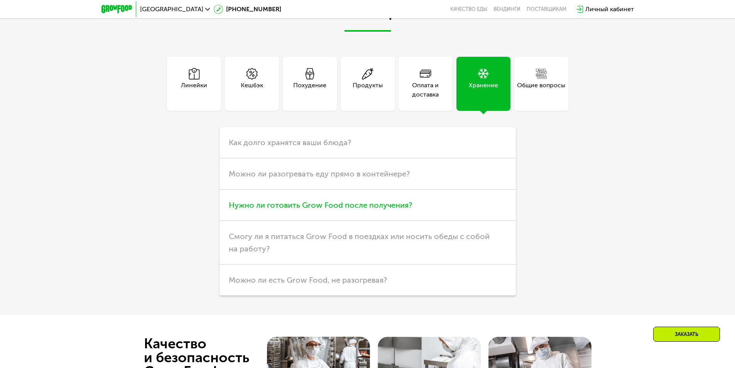
click at [352, 201] on h3 "Нужно ли готовить Grow Food после получения?" at bounding box center [367, 204] width 296 height 31
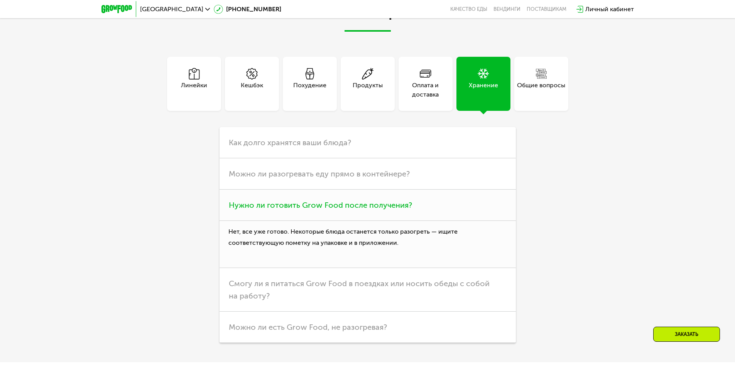
click at [351, 200] on h3 "Нужно ли готовить Grow Food после получения?" at bounding box center [367, 204] width 296 height 31
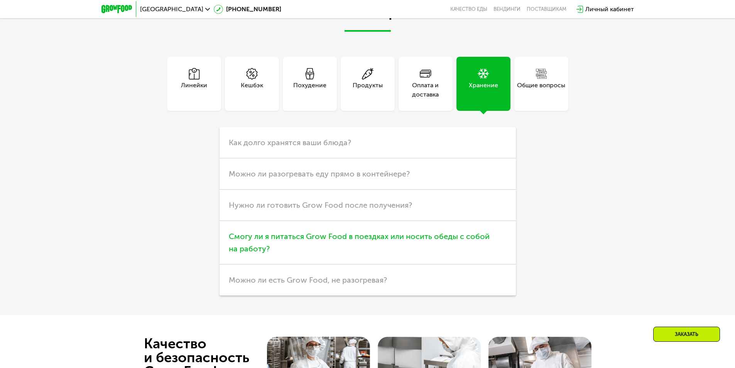
click at [328, 238] on span "Смогу ли я питаться Grow Food в поездках или носить обеды с собой на работу?" at bounding box center [359, 242] width 261 height 22
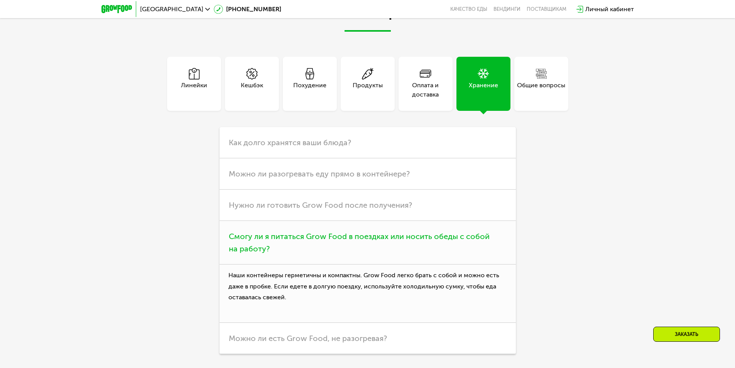
click at [327, 238] on span "Смогу ли я питаться Grow Food в поездках или носить обеды с собой на работу?" at bounding box center [359, 242] width 261 height 22
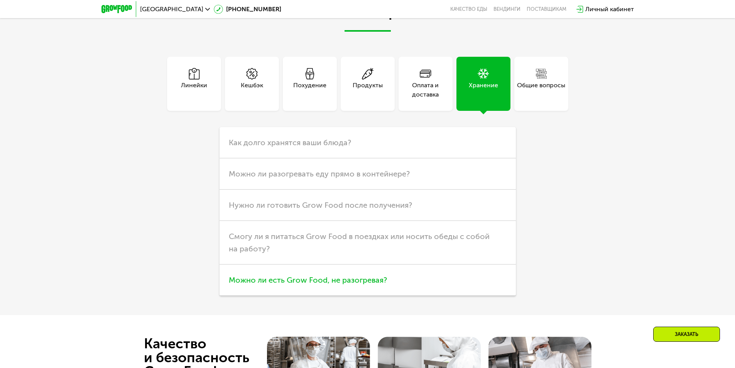
click at [388, 290] on h3 "Можно ли есть Grow Food, не разогревая?" at bounding box center [367, 279] width 296 height 31
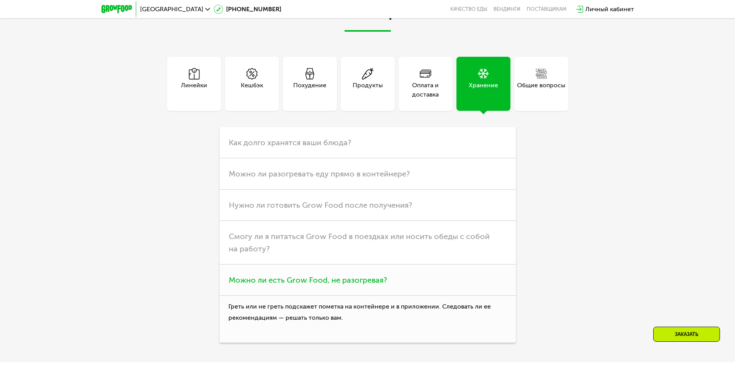
click at [377, 279] on span "Можно ли есть Grow Food, не разогревая?" at bounding box center [308, 279] width 158 height 9
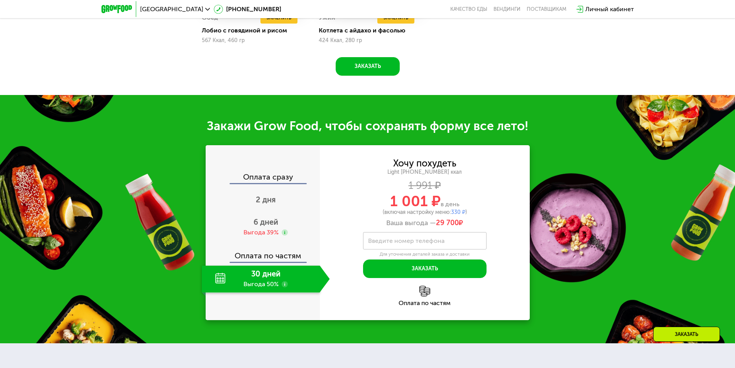
scroll to position [819, 0]
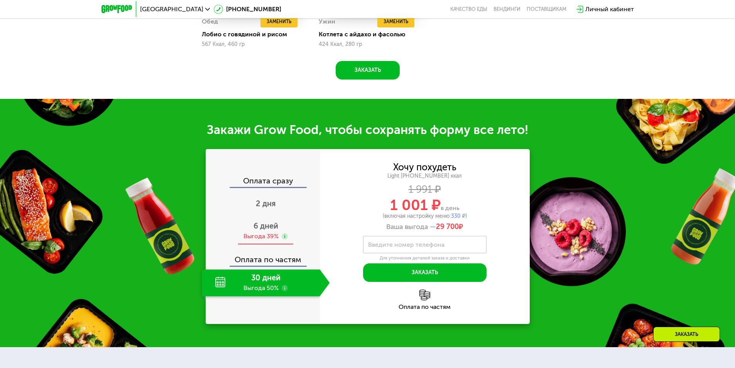
click at [262, 224] on span "6 дней" at bounding box center [265, 225] width 25 height 9
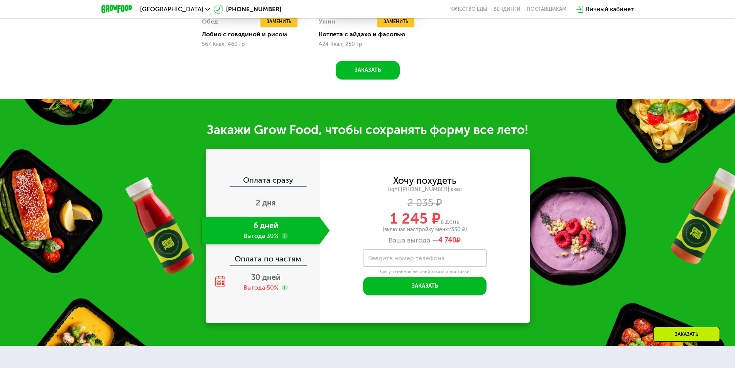
click at [285, 239] on use at bounding box center [285, 236] width 6 height 6
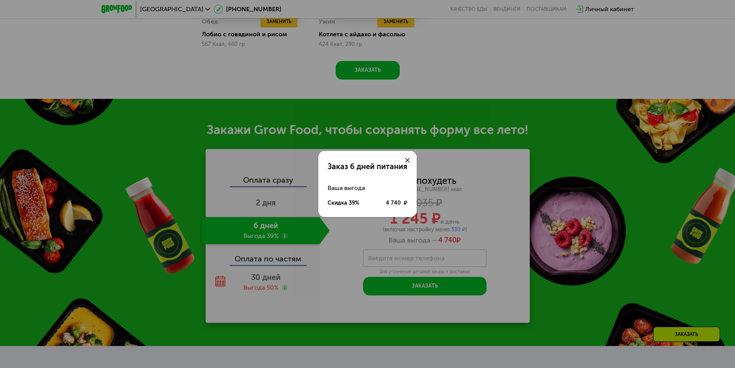
click at [285, 239] on div "Заказ 6 дней питания Ваша выгода Скидка 39% 4 740 ₽" at bounding box center [367, 184] width 735 height 368
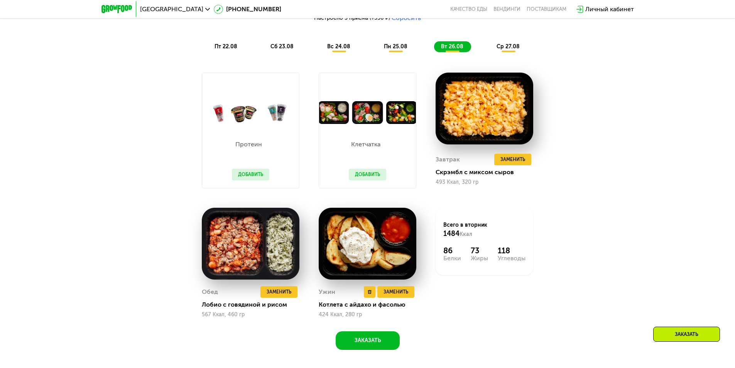
scroll to position [511, 0]
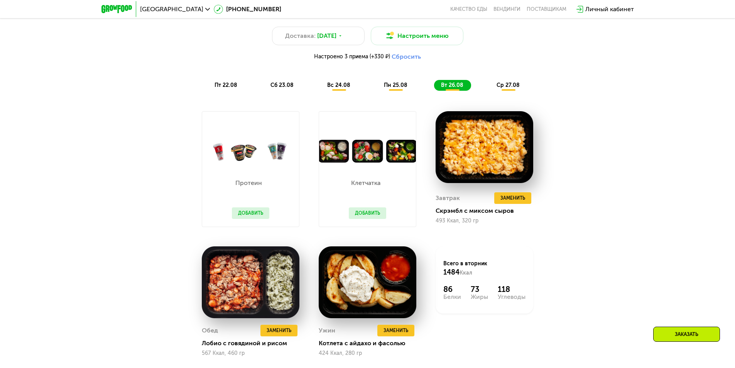
click at [500, 88] on span "ср 27.08" at bounding box center [507, 85] width 23 height 7
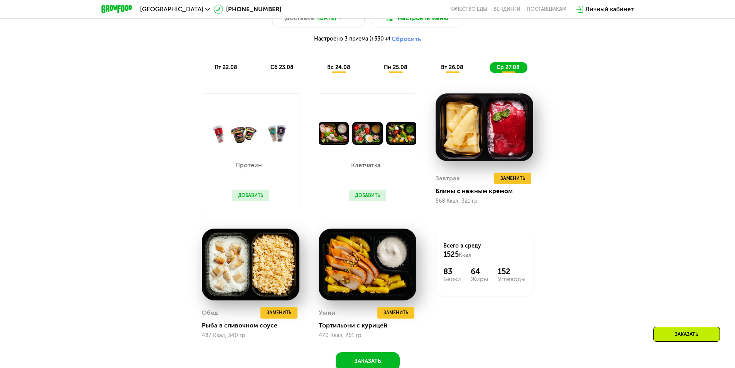
scroll to position [549, 0]
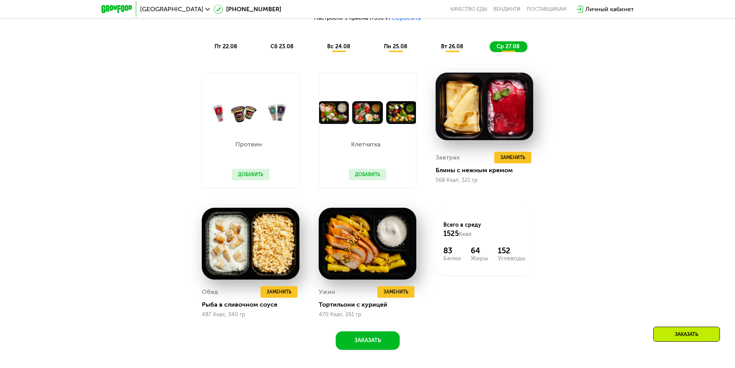
click at [398, 47] on span "пн 25.08" at bounding box center [396, 46] width 24 height 7
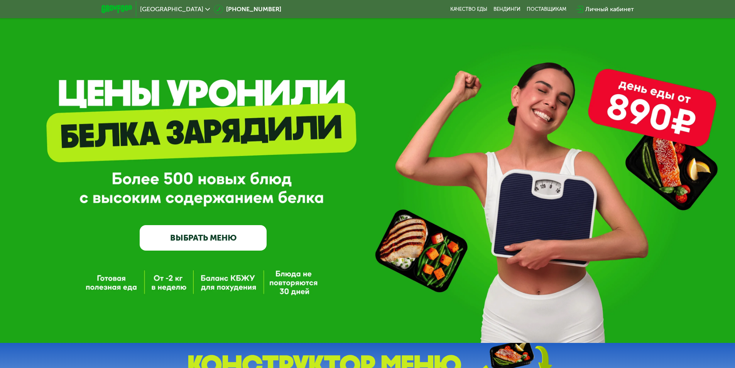
scroll to position [0, 0]
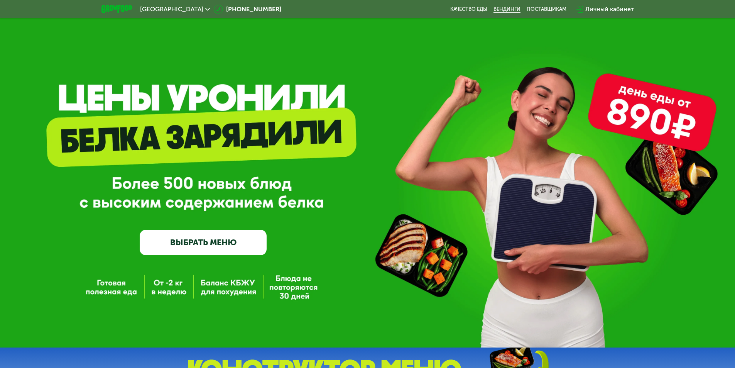
click at [507, 10] on link "Вендинги" at bounding box center [506, 9] width 27 height 6
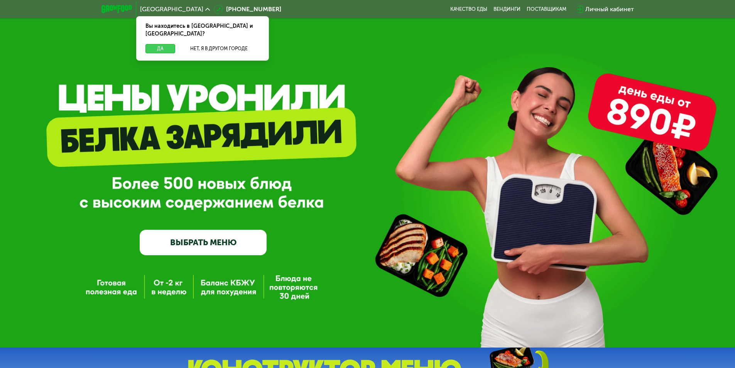
click at [160, 45] on button "Да" at bounding box center [160, 48] width 30 height 9
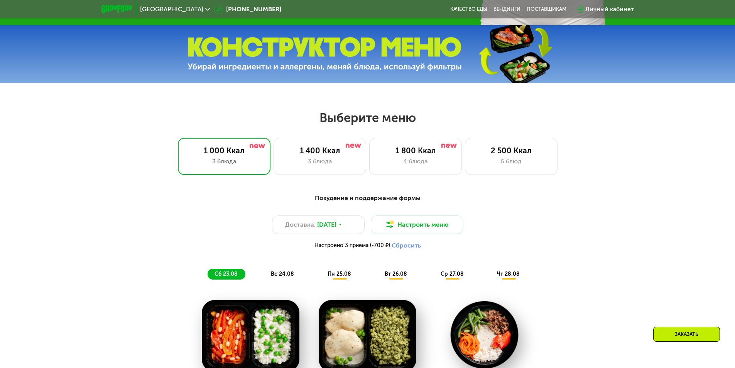
scroll to position [347, 0]
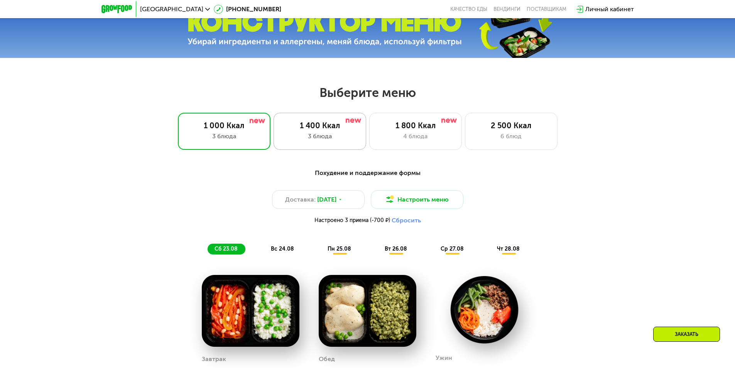
click at [356, 136] on div "3 блюда" at bounding box center [320, 136] width 76 height 9
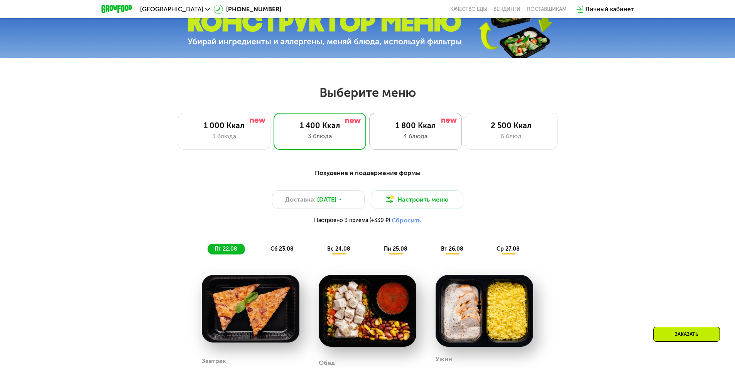
click at [392, 135] on div "4 блюда" at bounding box center [415, 136] width 76 height 9
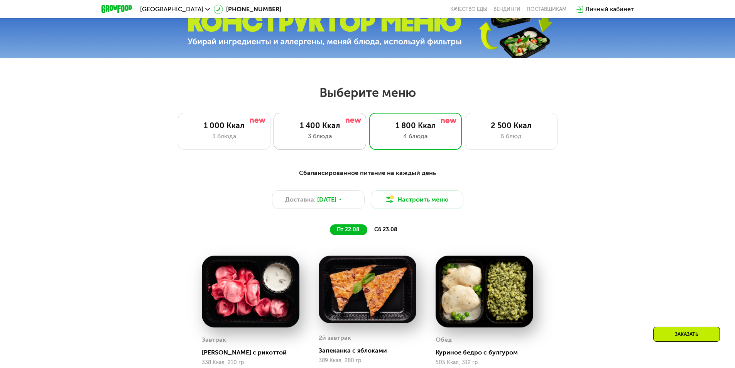
click at [317, 126] on div "1 400 Ккал" at bounding box center [320, 125] width 76 height 9
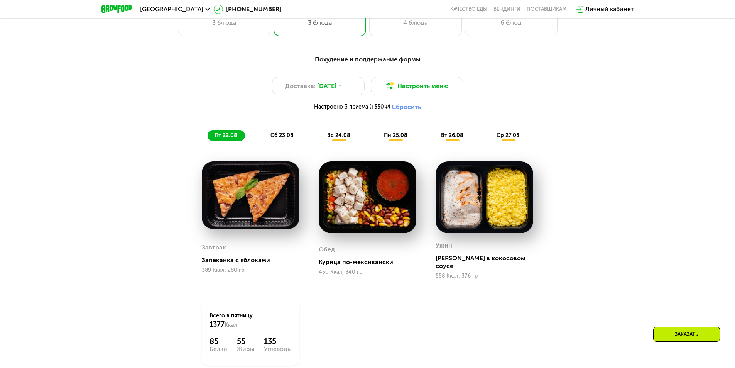
scroll to position [463, 0]
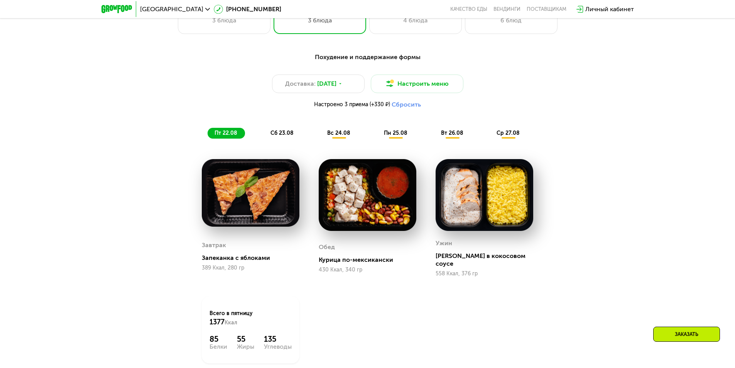
click at [346, 187] on img at bounding box center [368, 195] width 98 height 72
click at [294, 129] on div "Похудение и поддержание формы Доставка: [DATE] Настроить меню Настроено 3 прием…" at bounding box center [367, 95] width 457 height 86
click at [285, 135] on span "сб 23.08" at bounding box center [281, 133] width 23 height 7
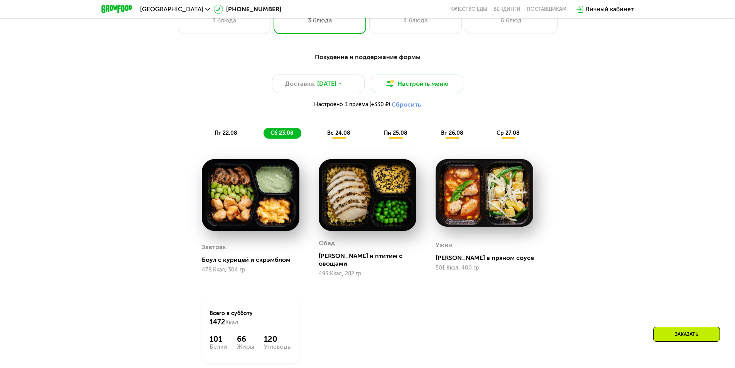
click at [336, 134] on span "вс 24.08" at bounding box center [338, 133] width 23 height 7
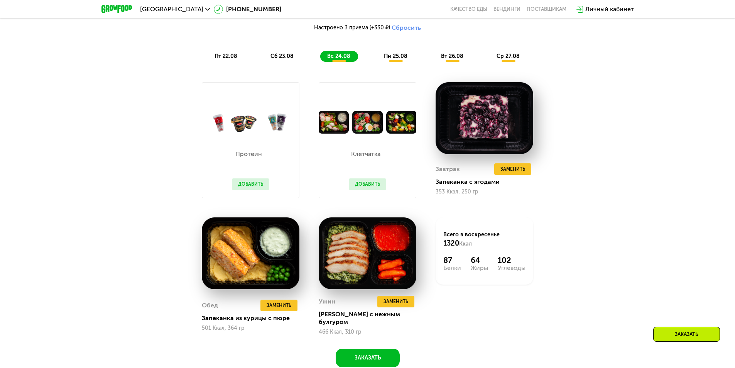
scroll to position [540, 0]
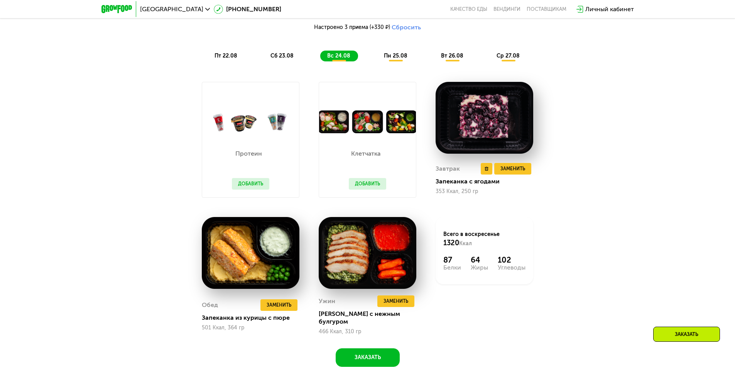
click at [460, 185] on div "Запеканка с ягодами" at bounding box center [487, 181] width 104 height 8
click at [525, 170] on button "Заменить" at bounding box center [512, 169] width 37 height 12
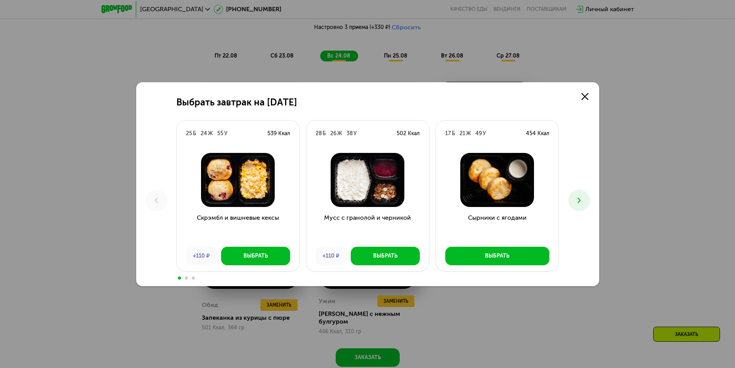
click at [579, 200] on use at bounding box center [578, 199] width 3 height 5
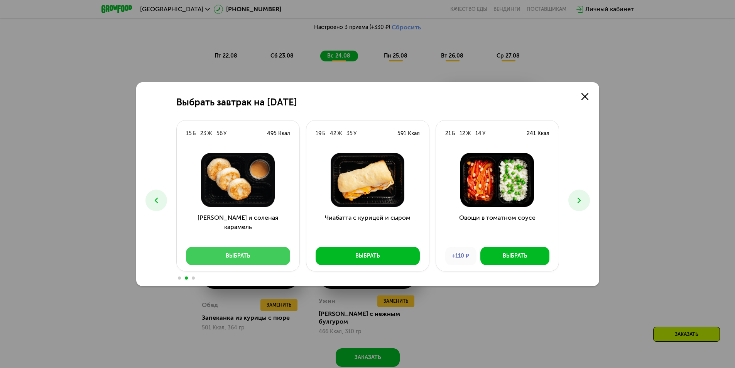
click at [216, 251] on button "Выбрать" at bounding box center [238, 255] width 104 height 19
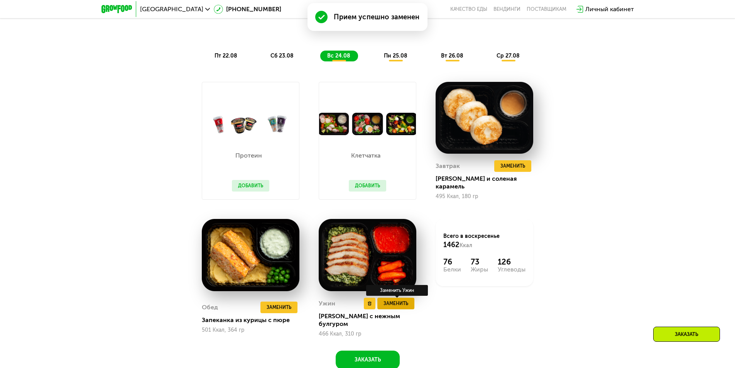
click at [400, 300] on span "Заменить" at bounding box center [395, 303] width 25 height 8
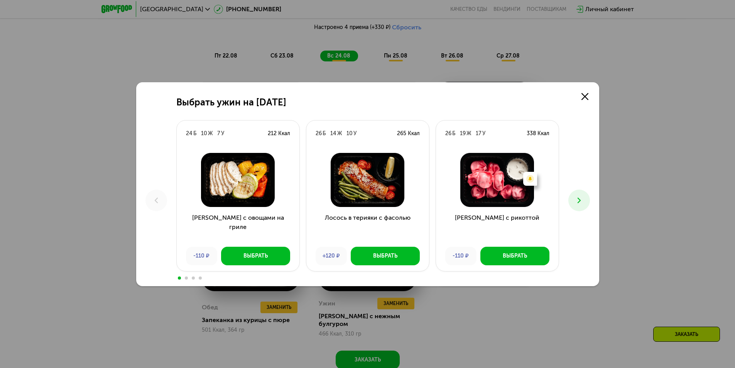
click at [579, 198] on icon at bounding box center [578, 200] width 9 height 9
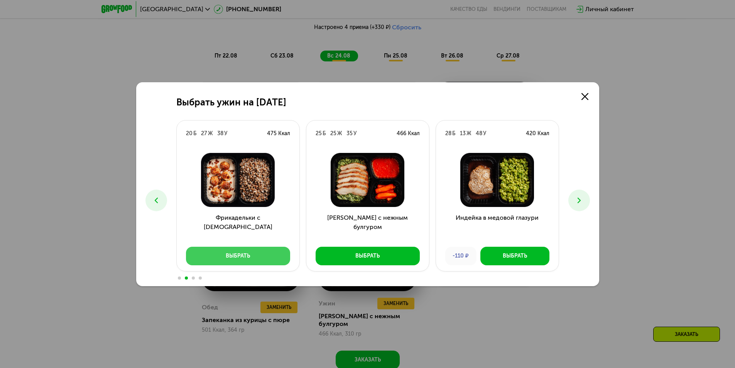
click at [253, 255] on button "Выбрать" at bounding box center [238, 255] width 104 height 19
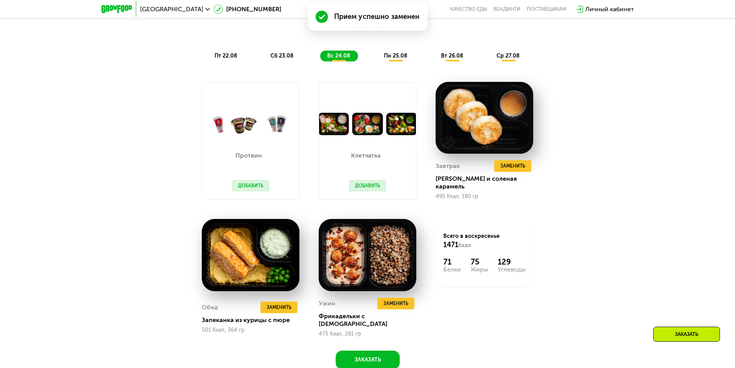
scroll to position [501, 0]
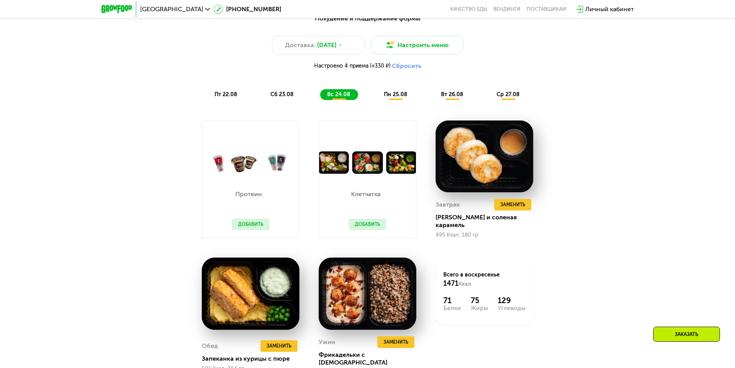
click at [243, 226] on button "Добавить" at bounding box center [250, 224] width 37 height 12
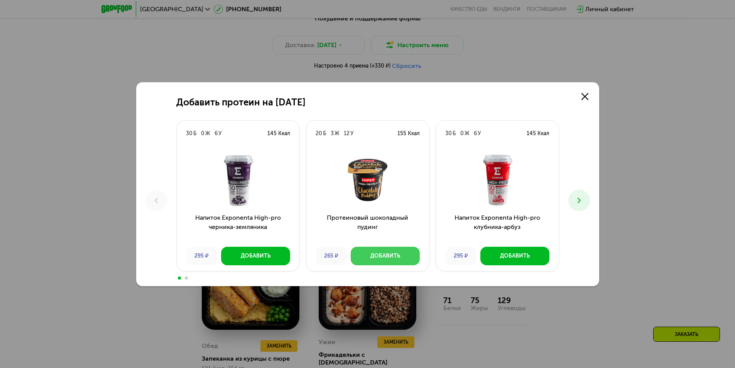
click at [393, 257] on div "Добавить" at bounding box center [385, 256] width 30 height 8
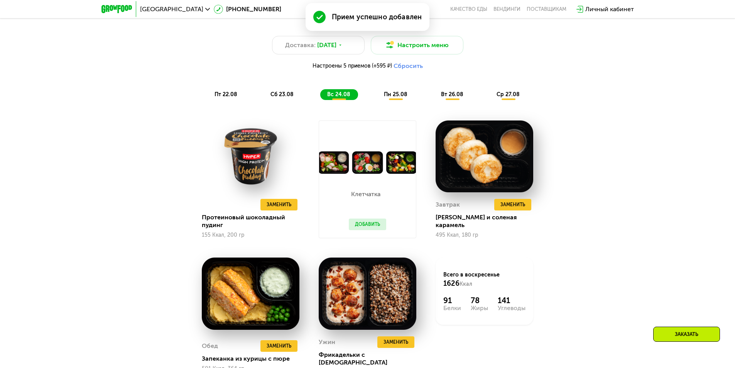
click at [371, 221] on button "Добавить" at bounding box center [367, 224] width 37 height 12
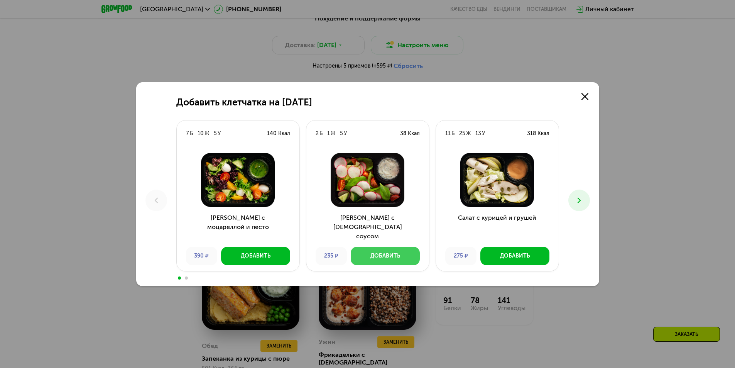
click at [381, 257] on div "Добавить" at bounding box center [385, 256] width 30 height 8
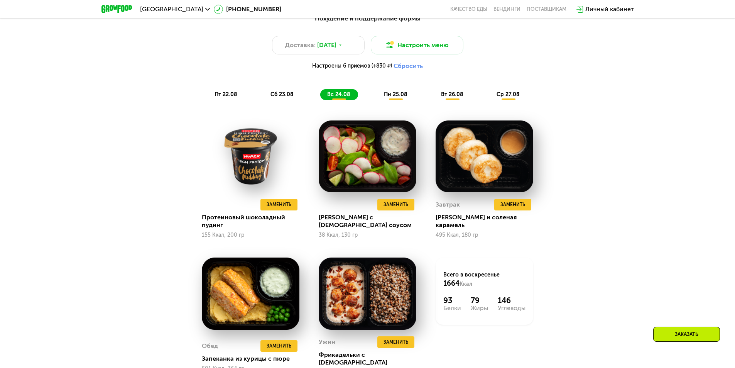
click at [399, 90] on div "Похудение и поддержание формы Доставка: 22 авг, пт Настроить меню Настроены 6 п…" at bounding box center [367, 57] width 457 height 86
click at [400, 95] on span "пн 25.08" at bounding box center [396, 94] width 24 height 7
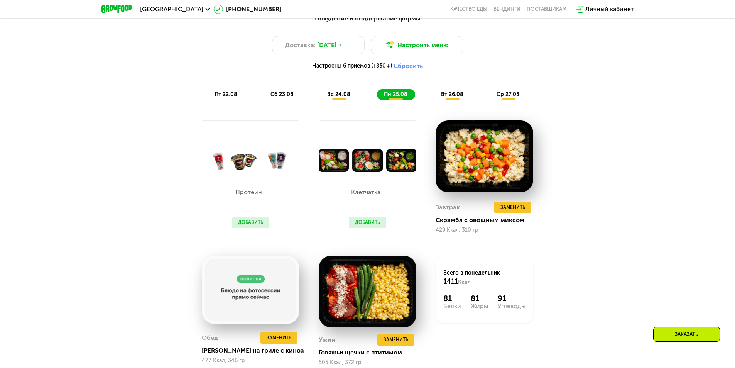
click at [447, 95] on span "вт 26.08" at bounding box center [452, 94] width 22 height 7
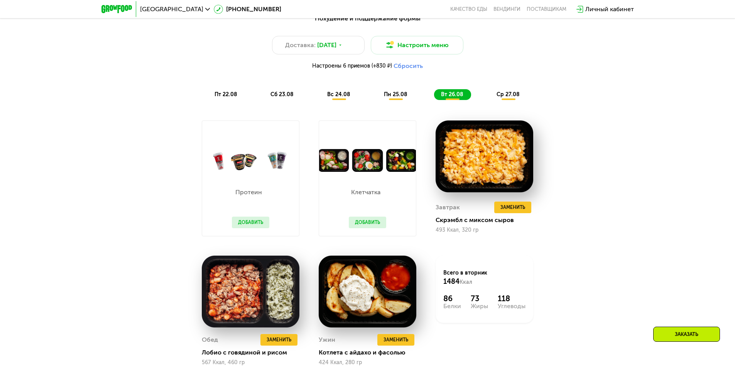
click at [515, 103] on div "Похудение и поддержание формы Доставка: 22 авг, пт Настроить меню Настроены 6 п…" at bounding box center [368, 56] width 466 height 95
click at [510, 97] on span "ср 27.08" at bounding box center [507, 94] width 23 height 7
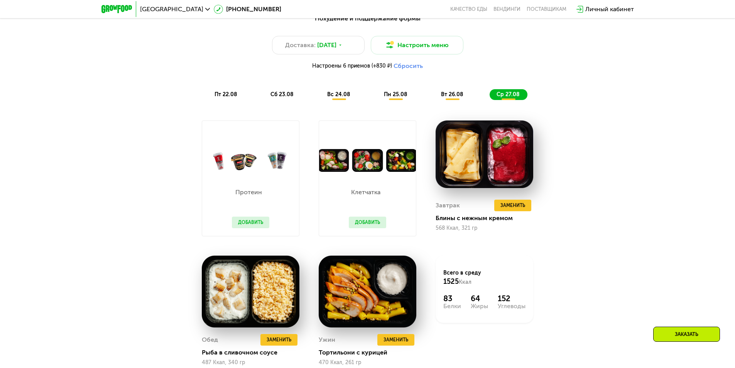
click at [457, 97] on span "вт 26.08" at bounding box center [452, 94] width 22 height 7
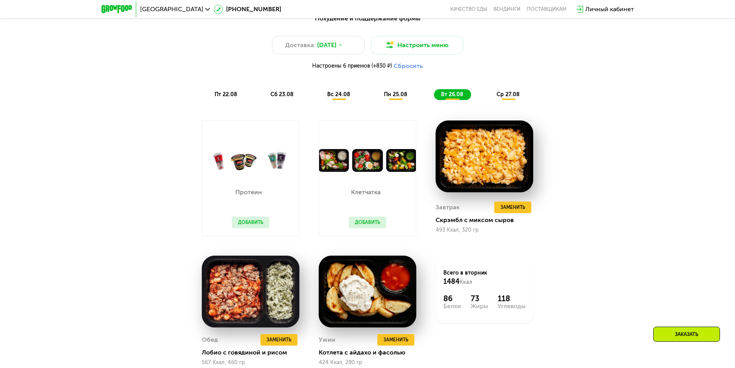
click at [339, 98] on span "вс 24.08" at bounding box center [338, 94] width 23 height 7
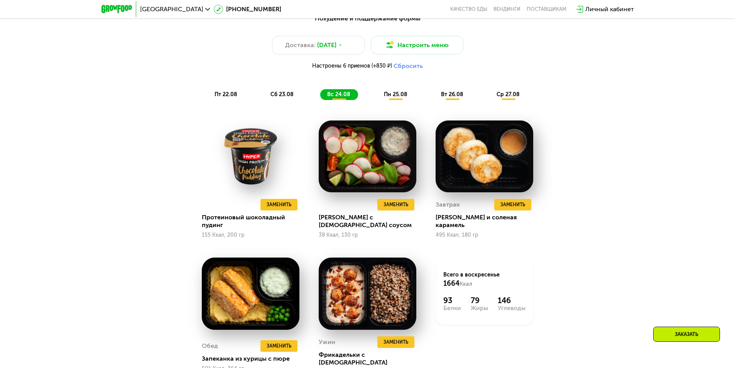
click at [280, 95] on span "сб 23.08" at bounding box center [281, 94] width 23 height 7
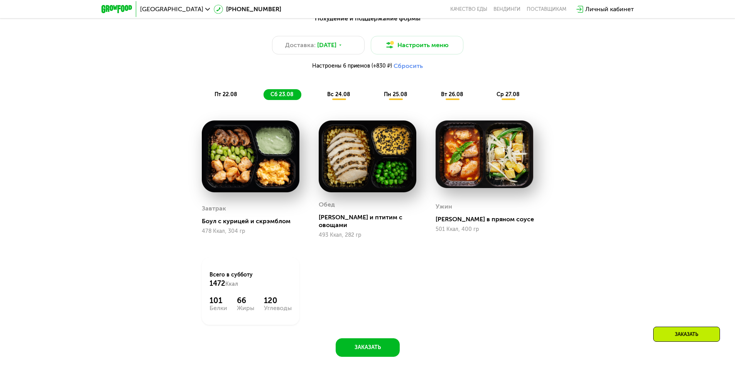
click at [377, 93] on div "вс 24.08" at bounding box center [396, 94] width 38 height 11
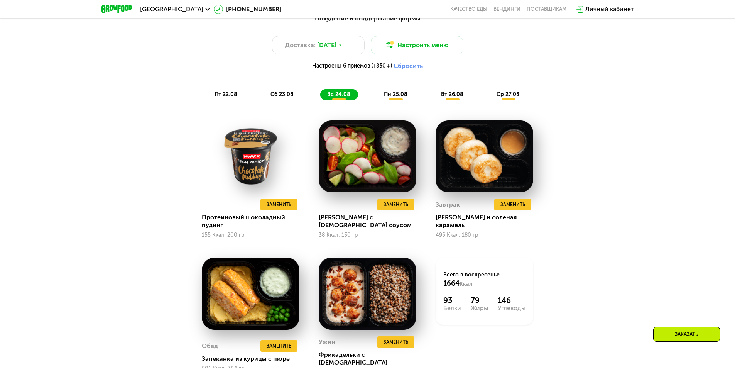
click at [434, 93] on div "пн 25.08" at bounding box center [452, 94] width 37 height 11
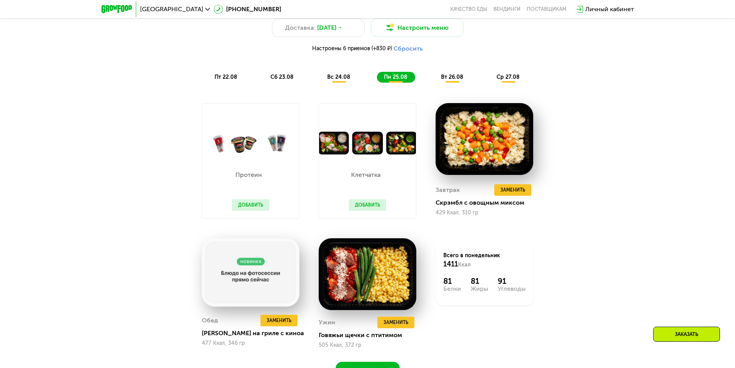
scroll to position [540, 0]
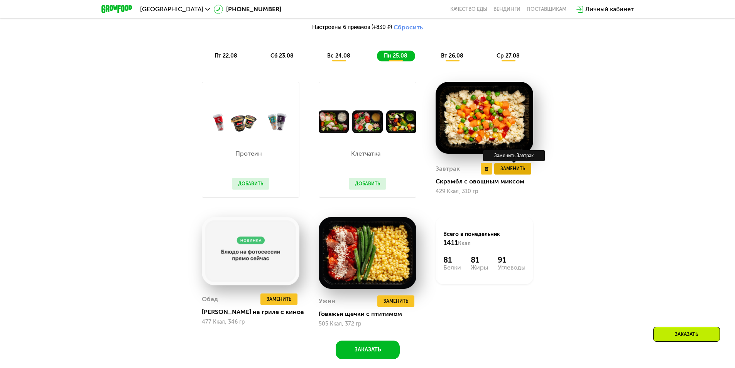
click at [518, 169] on span "Заменить" at bounding box center [512, 169] width 25 height 8
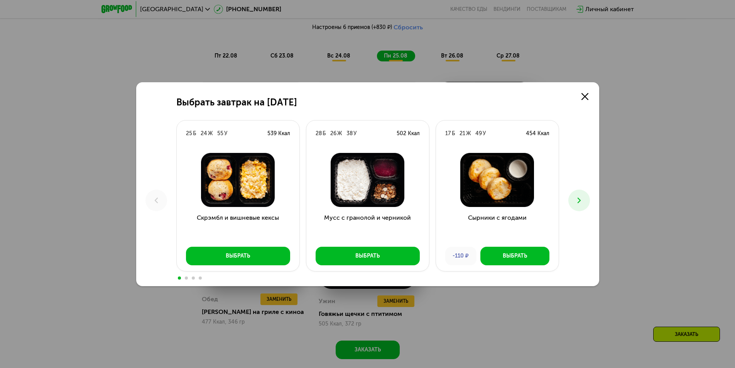
click at [585, 199] on button at bounding box center [579, 200] width 22 height 22
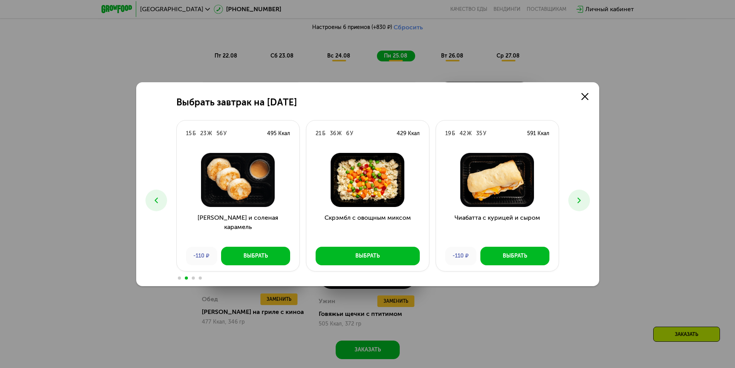
click at [577, 199] on icon at bounding box center [578, 200] width 9 height 9
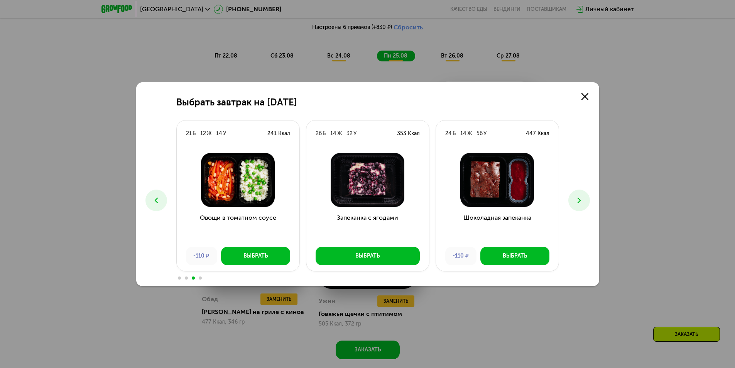
click at [577, 199] on icon at bounding box center [578, 200] width 9 height 9
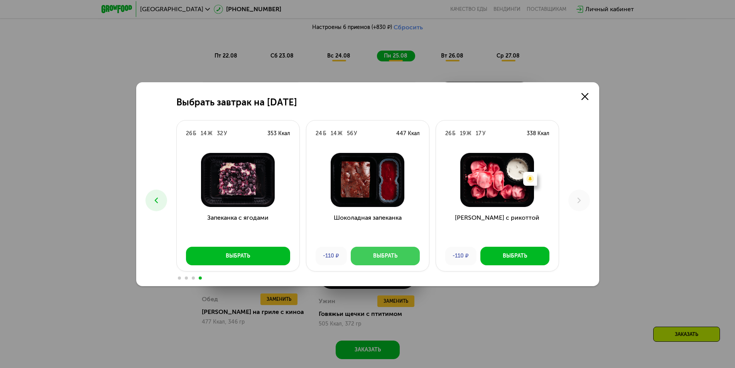
click at [373, 253] on div "Выбрать" at bounding box center [385, 256] width 24 height 8
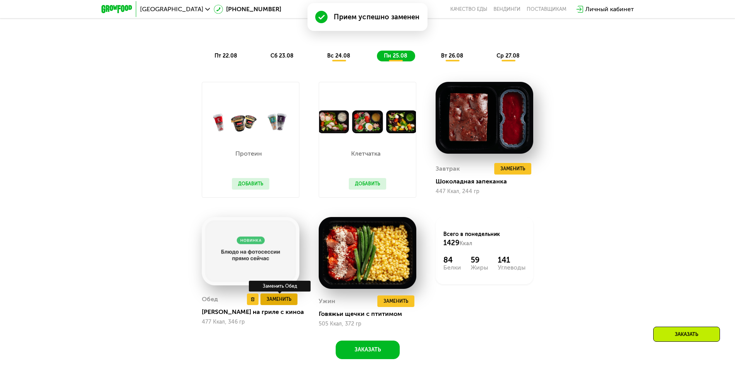
click at [287, 302] on span "Заменить" at bounding box center [278, 299] width 25 height 8
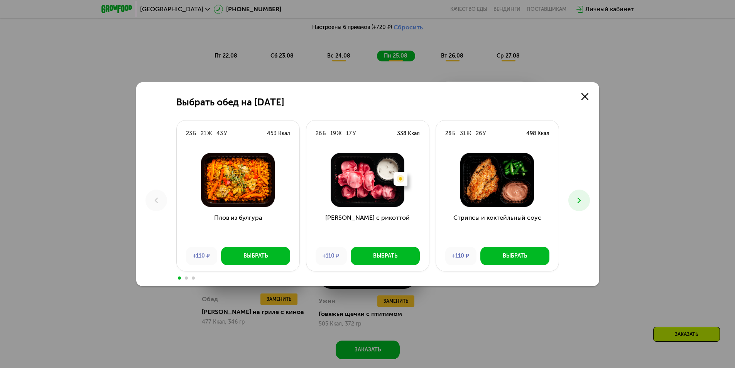
click at [577, 199] on icon at bounding box center [578, 200] width 9 height 9
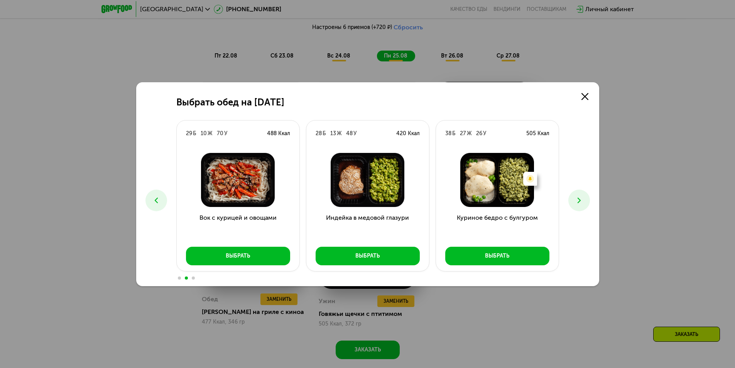
click at [577, 199] on icon at bounding box center [578, 200] width 9 height 9
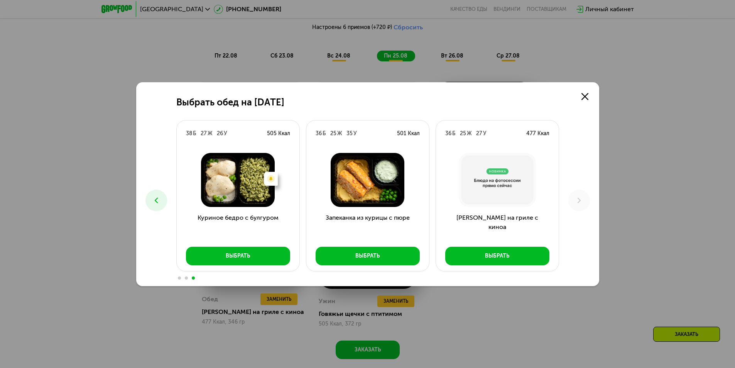
click at [149, 197] on button at bounding box center [156, 200] width 22 height 22
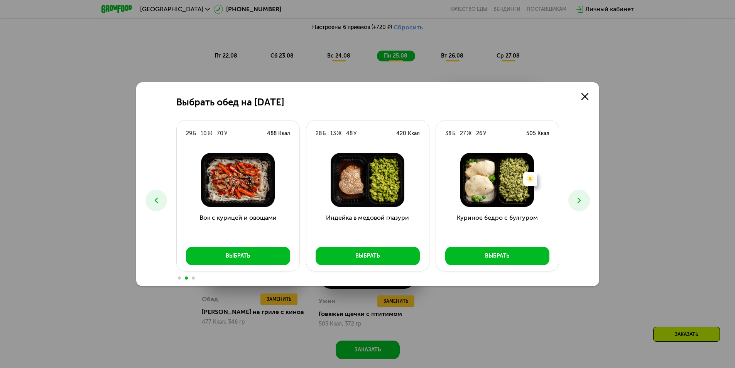
click at [152, 199] on icon at bounding box center [156, 200] width 9 height 9
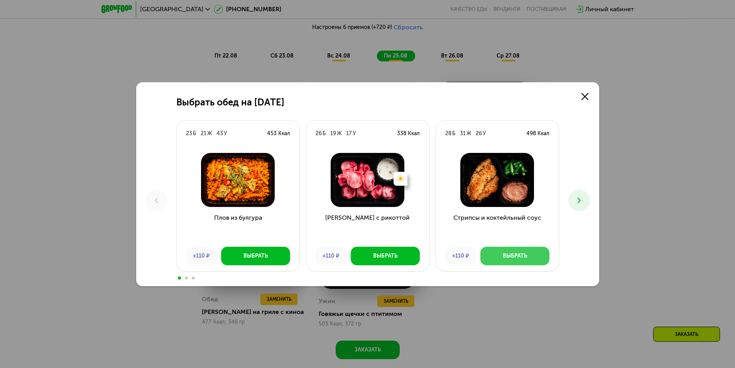
click at [524, 250] on button "Выбрать" at bounding box center [514, 255] width 69 height 19
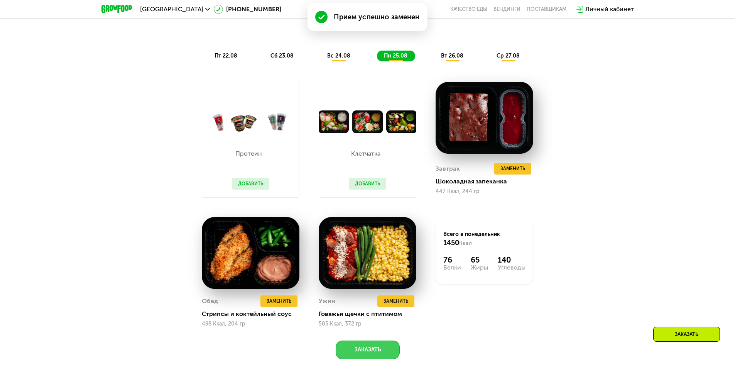
click at [377, 352] on button "Заказать" at bounding box center [368, 349] width 64 height 19
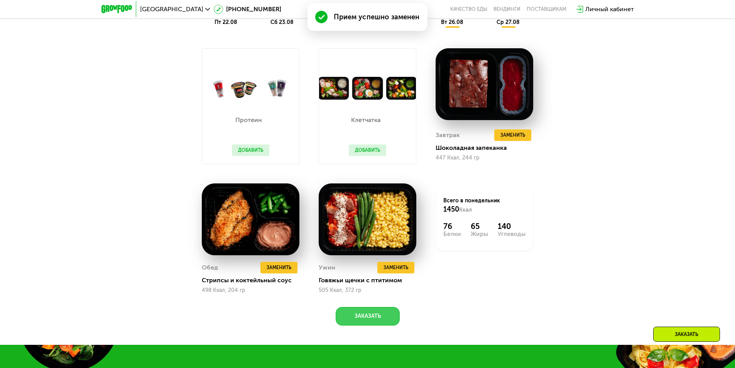
click at [378, 319] on button "Заказать" at bounding box center [368, 316] width 64 height 19
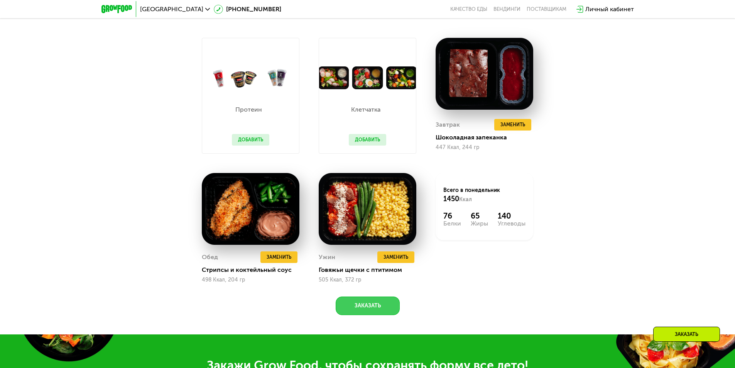
scroll to position [573, 0]
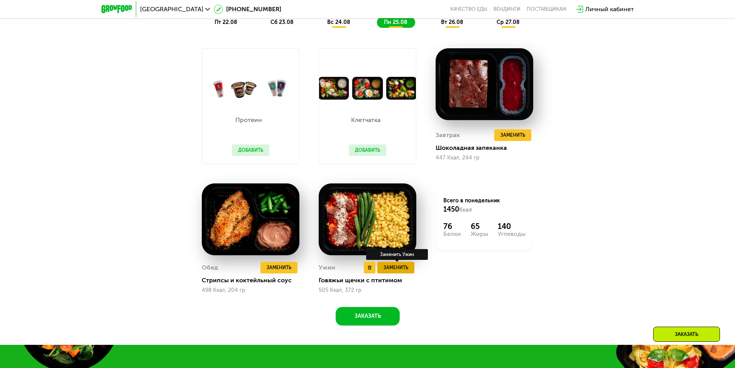
click at [402, 271] on span "Заменить" at bounding box center [395, 267] width 25 height 8
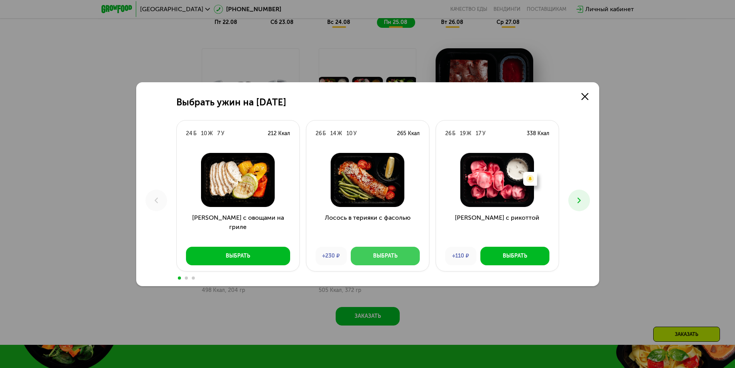
click at [411, 251] on button "Выбрать" at bounding box center [385, 255] width 69 height 19
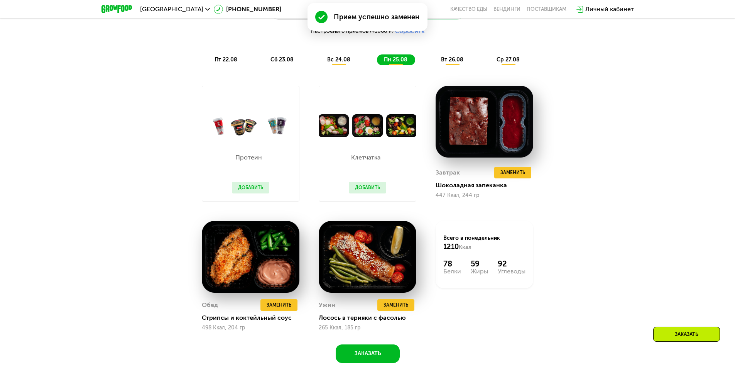
scroll to position [535, 0]
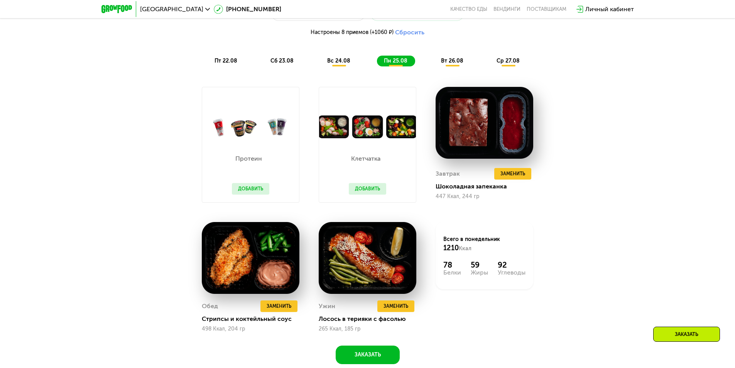
click at [253, 194] on button "Добавить" at bounding box center [250, 189] width 37 height 12
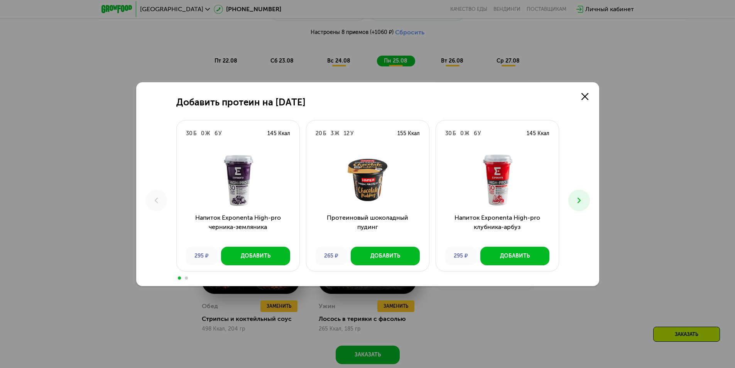
click at [466, 295] on div "Добавить протеин на 25 августа 30 Б 0 Ж 6 У 145 Ккал Напиток Exponenta High-pro…" at bounding box center [367, 184] width 735 height 368
click at [585, 97] on use at bounding box center [584, 96] width 7 height 7
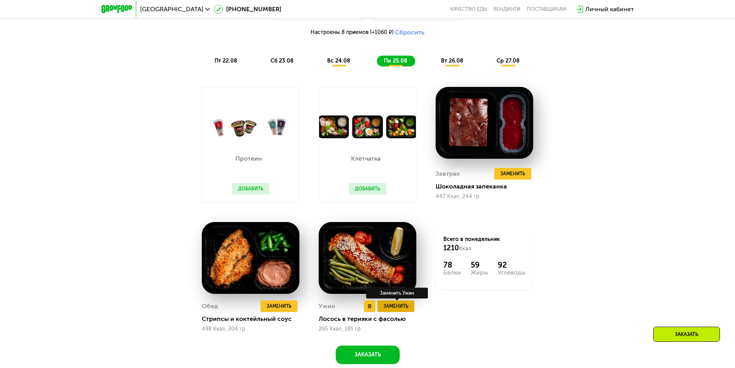
click at [405, 310] on span "Заменить" at bounding box center [395, 306] width 25 height 8
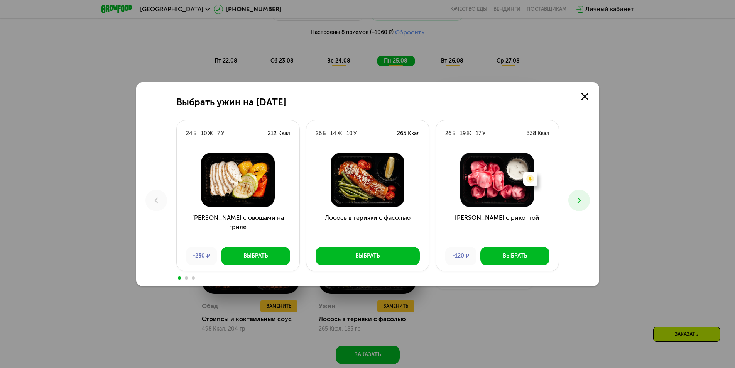
drag, startPoint x: 578, startPoint y: 194, endPoint x: 577, endPoint y: 199, distance: 4.9
click at [578, 198] on button at bounding box center [579, 200] width 22 height 22
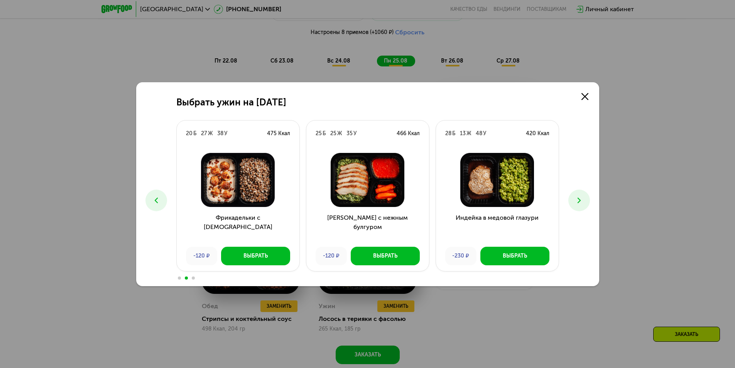
click at [577, 199] on icon at bounding box center [578, 200] width 9 height 9
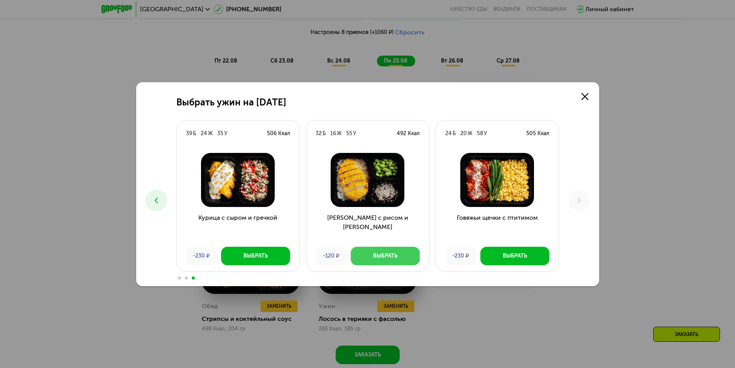
click at [395, 255] on div "Выбрать" at bounding box center [385, 256] width 24 height 8
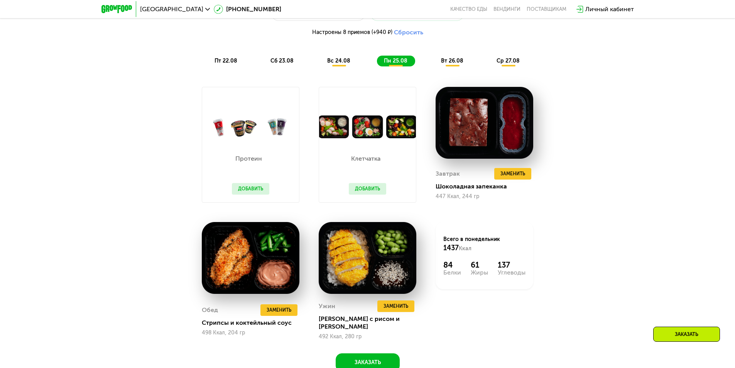
click at [245, 192] on button "Добавить" at bounding box center [250, 189] width 37 height 12
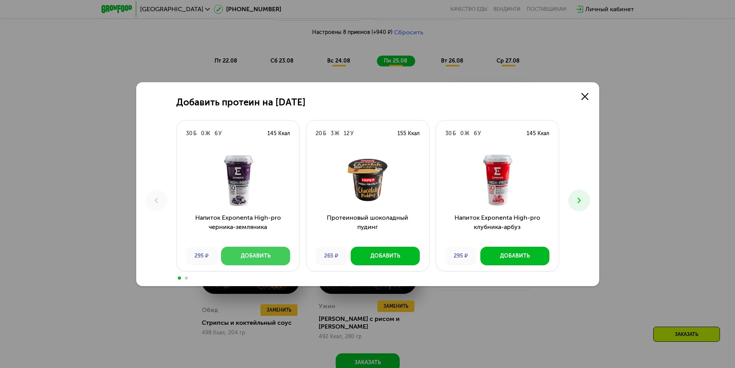
click at [259, 254] on div "Добавить" at bounding box center [256, 256] width 30 height 8
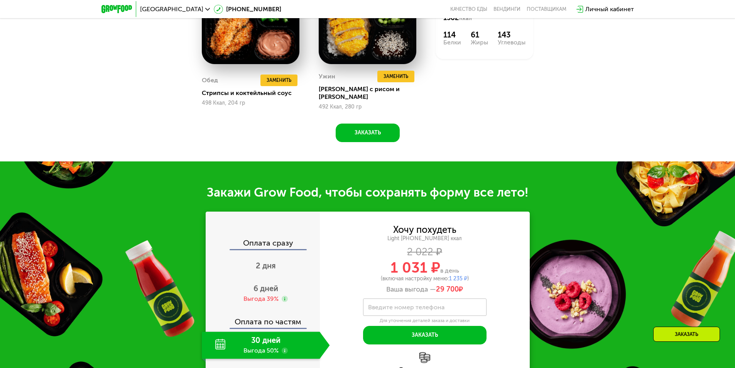
scroll to position [766, 0]
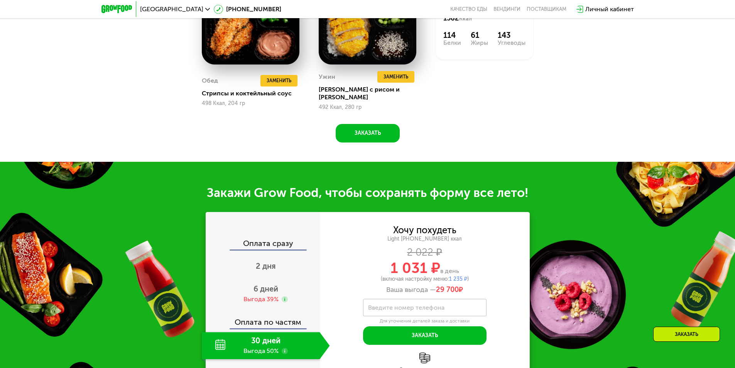
click at [598, 245] on div "Закажи Grow Food, чтобы сохранять форму все лето! Оплата сразу 2 дня 6 дней Выг…" at bounding box center [367, 286] width 735 height 248
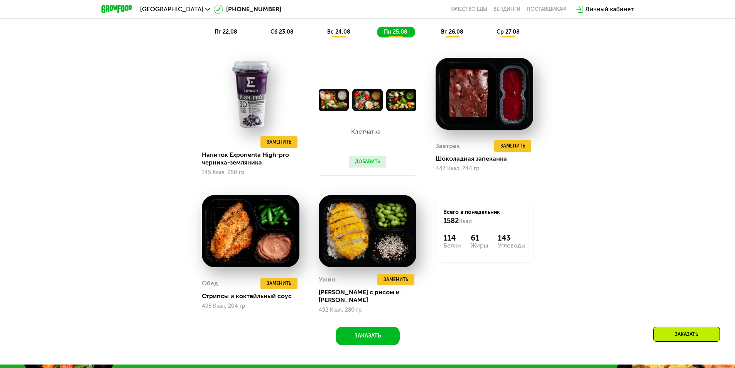
scroll to position [573, 0]
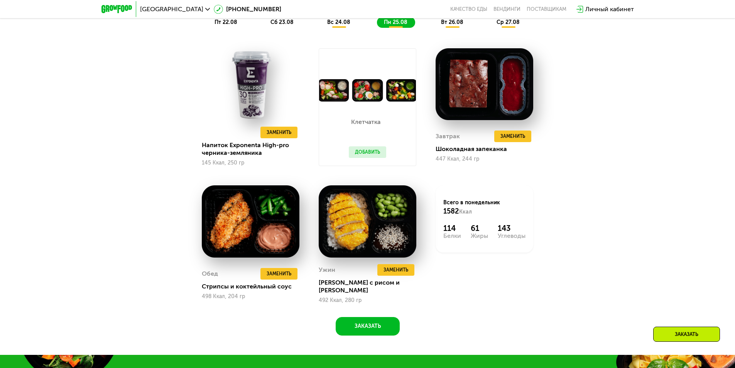
click at [453, 25] on span "вт 26.08" at bounding box center [452, 22] width 22 height 7
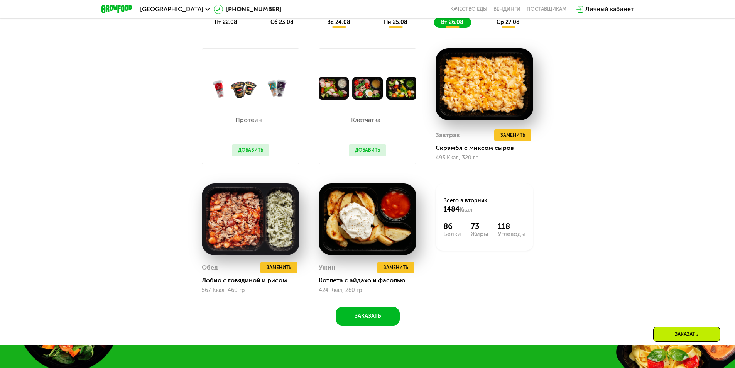
click at [371, 153] on button "Добавить" at bounding box center [367, 150] width 37 height 12
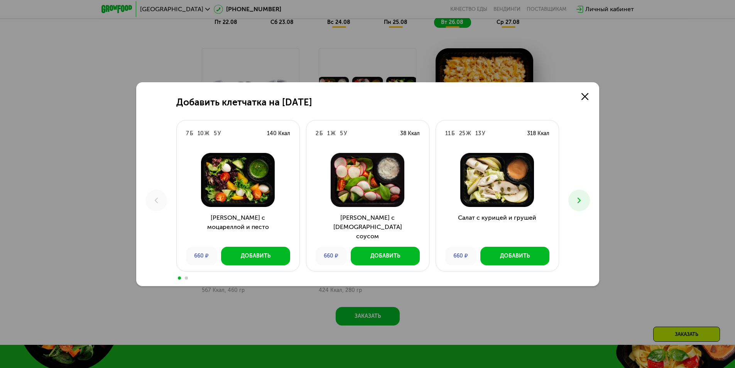
click at [581, 197] on icon at bounding box center [578, 200] width 9 height 9
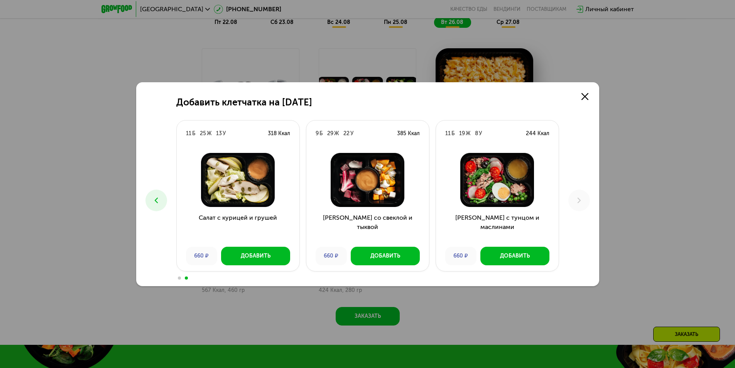
click at [154, 197] on icon at bounding box center [156, 200] width 9 height 9
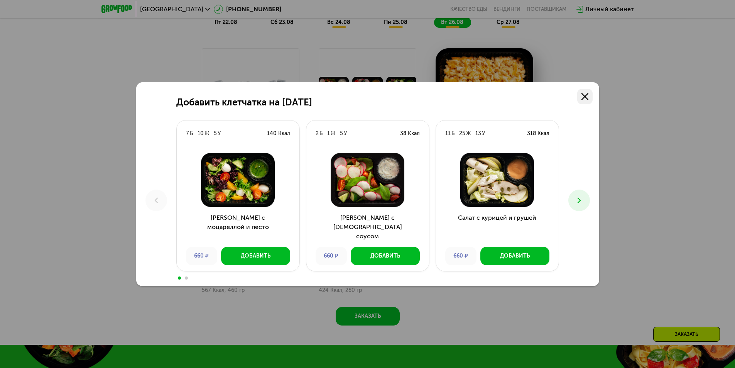
click at [584, 100] on link at bounding box center [584, 96] width 15 height 15
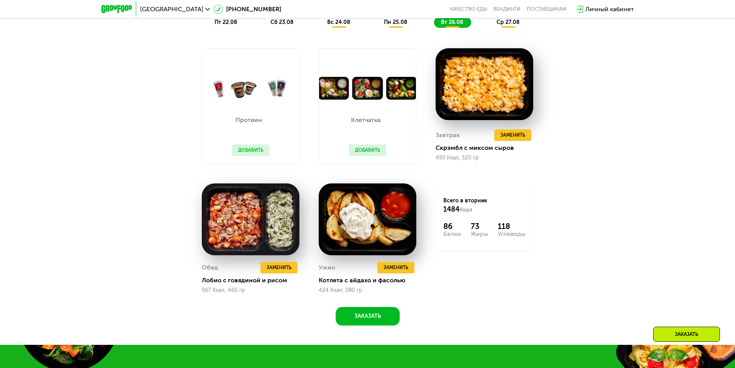
click at [272, 109] on div "Протеин Добавить" at bounding box center [250, 131] width 53 height 64
click at [248, 145] on div "Протеин Добавить" at bounding box center [250, 131] width 53 height 64
click at [249, 148] on button "Добавить" at bounding box center [250, 150] width 37 height 12
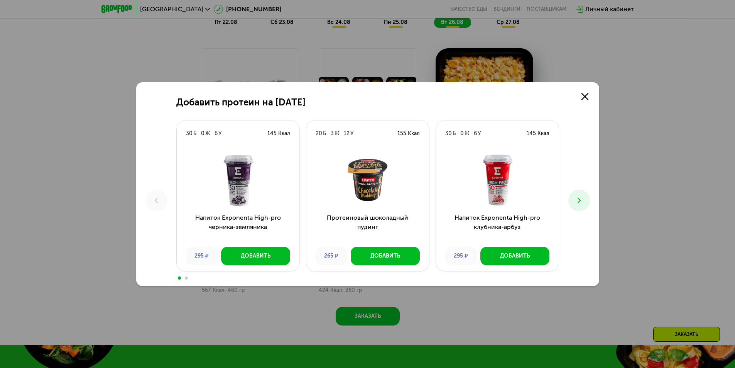
click at [577, 198] on icon at bounding box center [578, 200] width 9 height 9
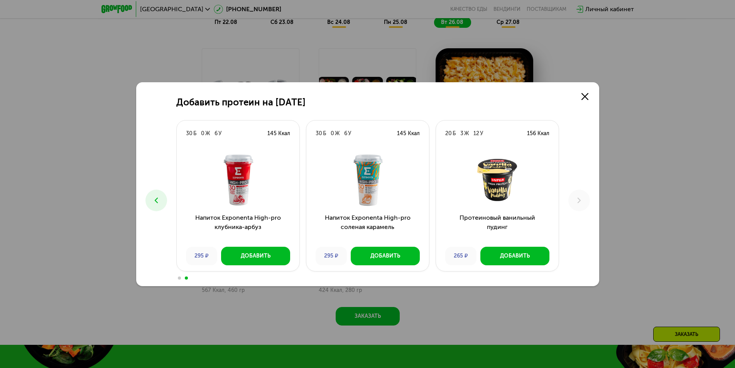
click at [151, 198] on button at bounding box center [156, 200] width 22 height 22
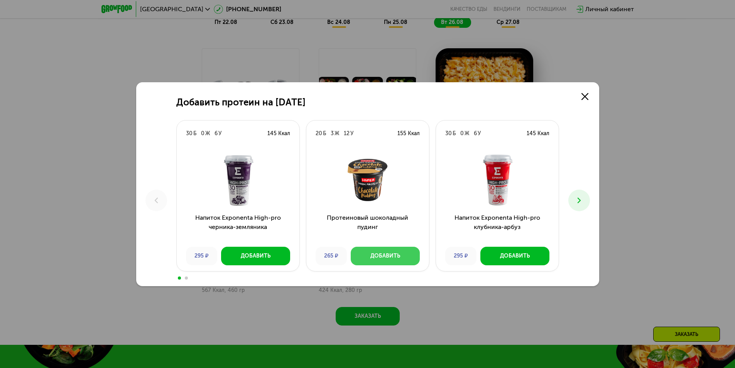
click at [389, 260] on button "Добавить" at bounding box center [385, 255] width 69 height 19
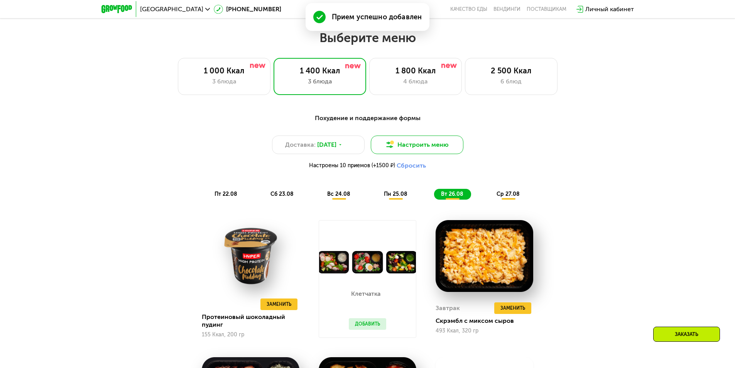
scroll to position [381, 0]
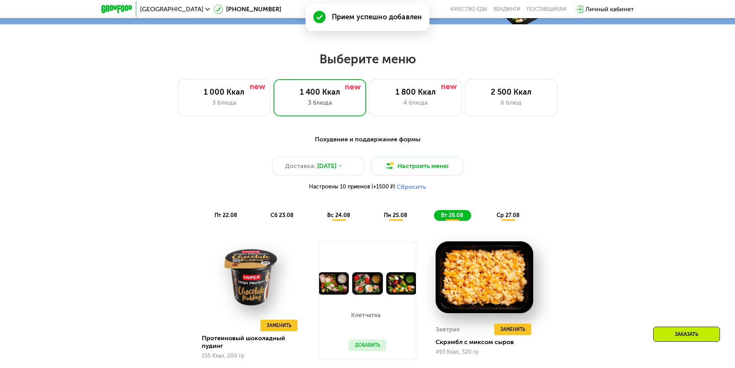
click at [498, 218] on span "ср 27.08" at bounding box center [507, 215] width 23 height 7
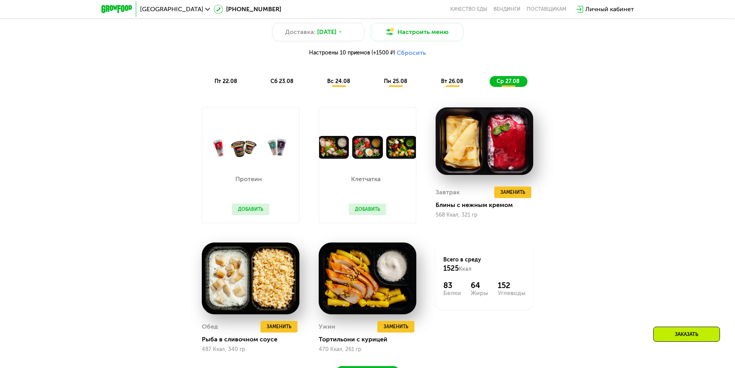
scroll to position [535, 0]
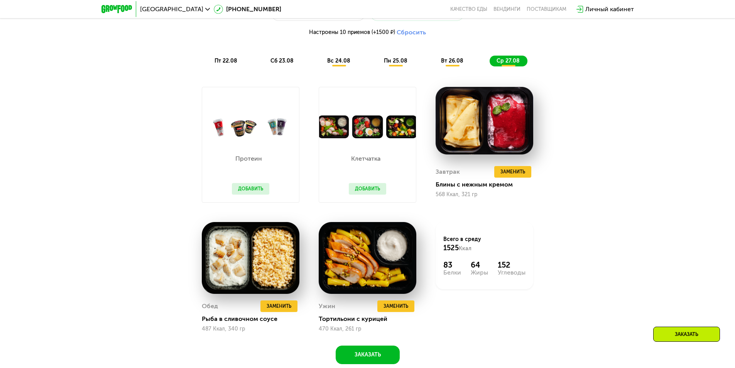
click at [370, 192] on button "Добавить" at bounding box center [367, 189] width 37 height 12
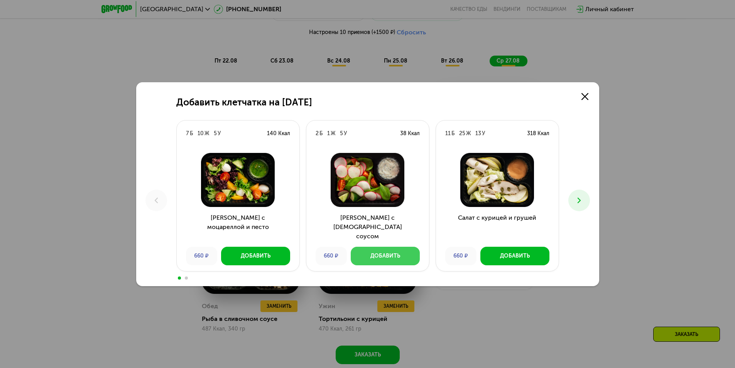
click at [377, 254] on div "Добавить" at bounding box center [385, 256] width 30 height 8
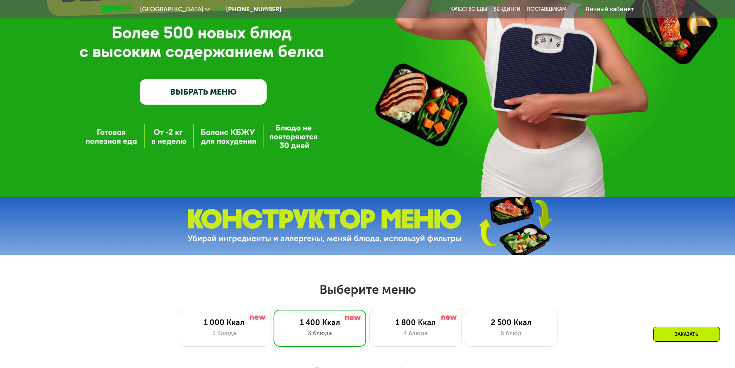
scroll to position [149, 0]
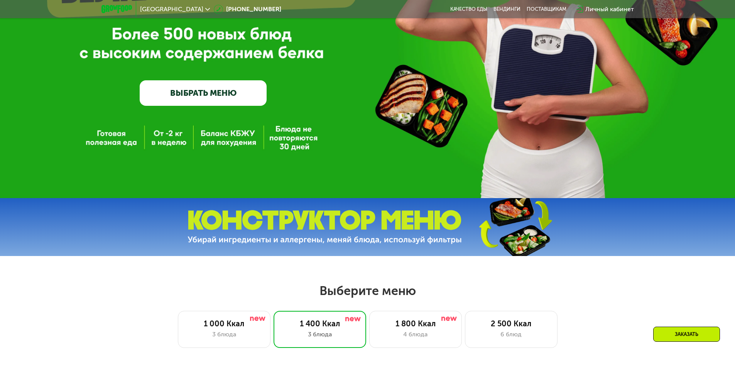
click at [207, 94] on link "ВЫБРАТЬ МЕНЮ" at bounding box center [203, 92] width 127 height 25
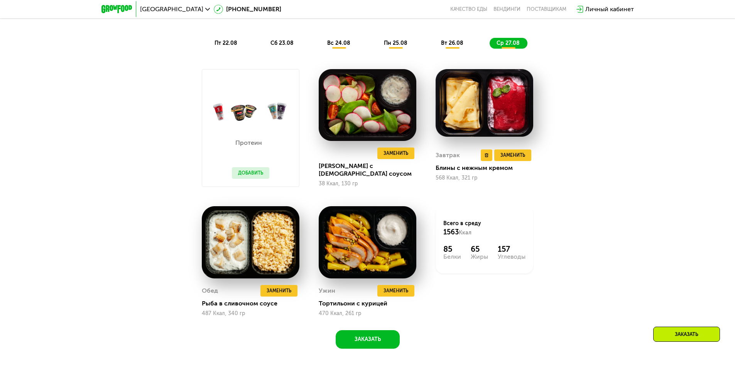
scroll to position [578, 0]
